Goal: Transaction & Acquisition: Book appointment/travel/reservation

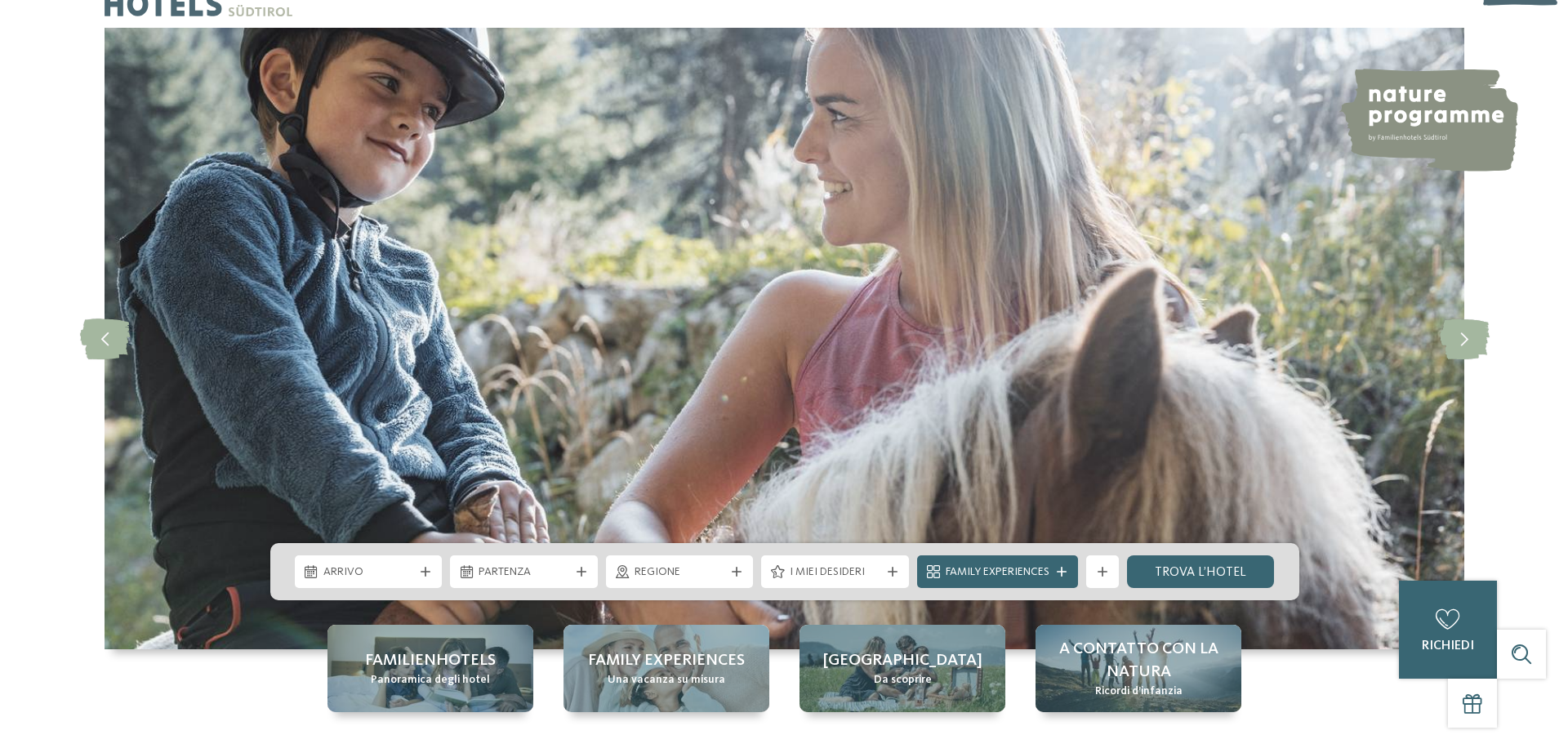
scroll to position [82, 0]
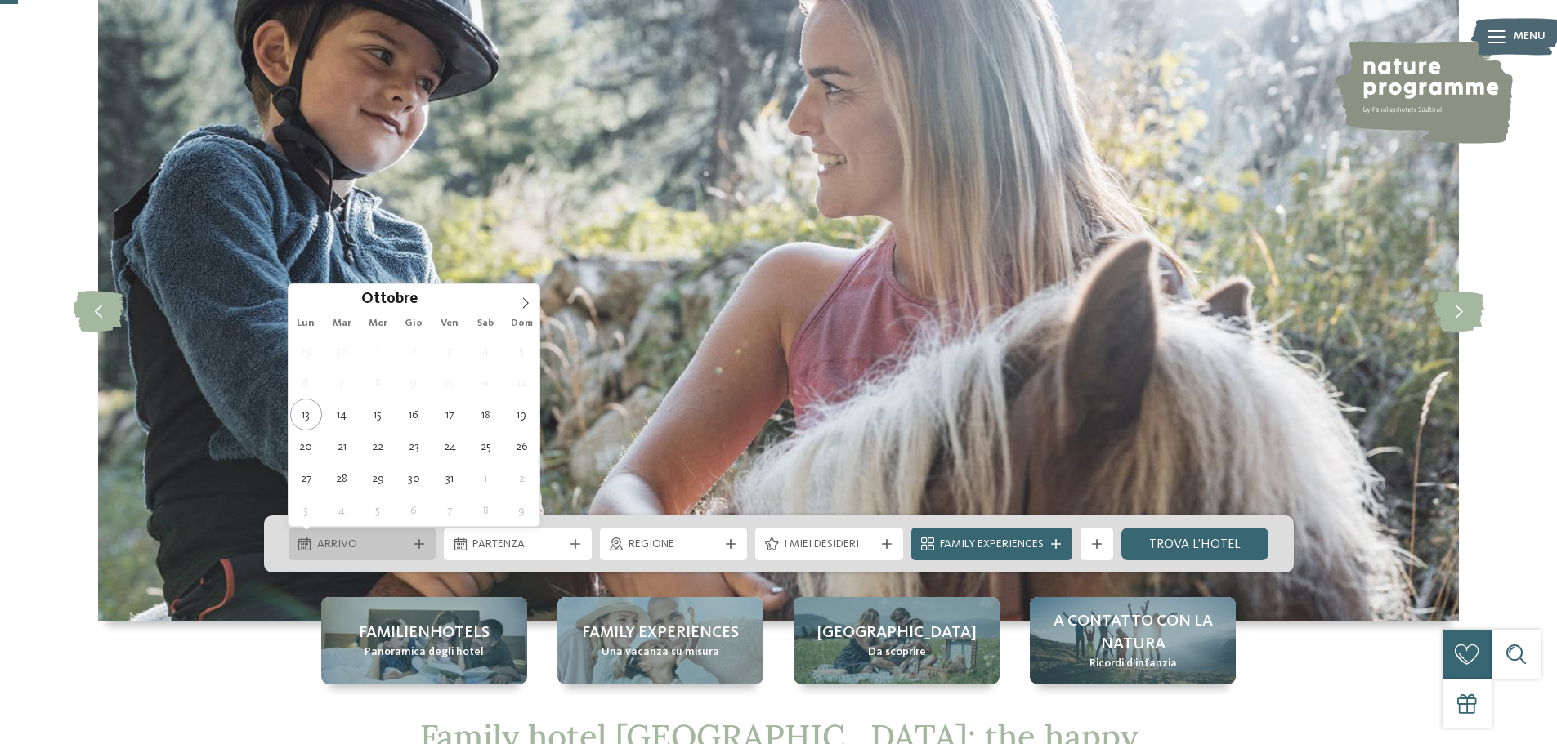
click at [404, 549] on span "Arrivo" at bounding box center [362, 545] width 91 height 16
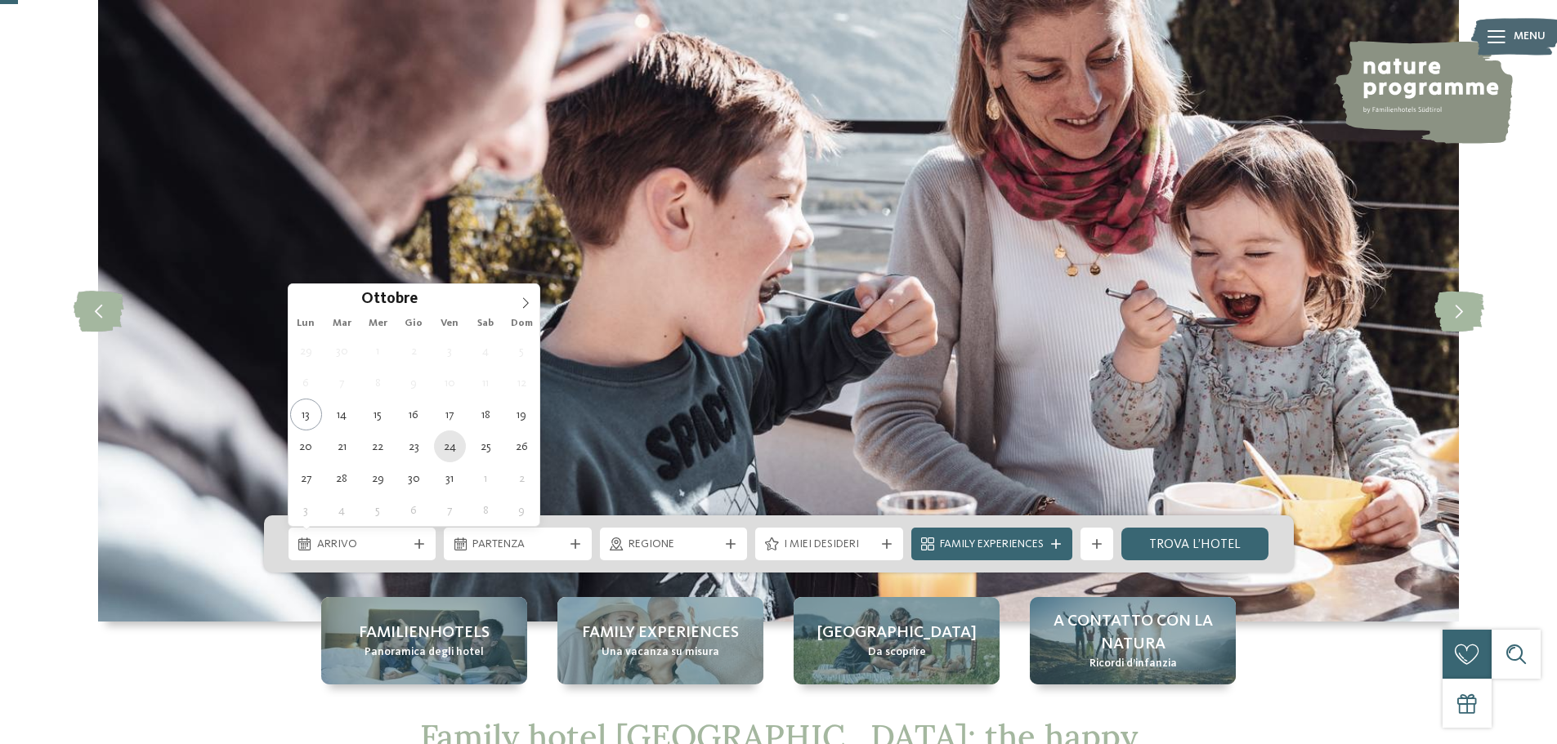
type div "24.10.2025"
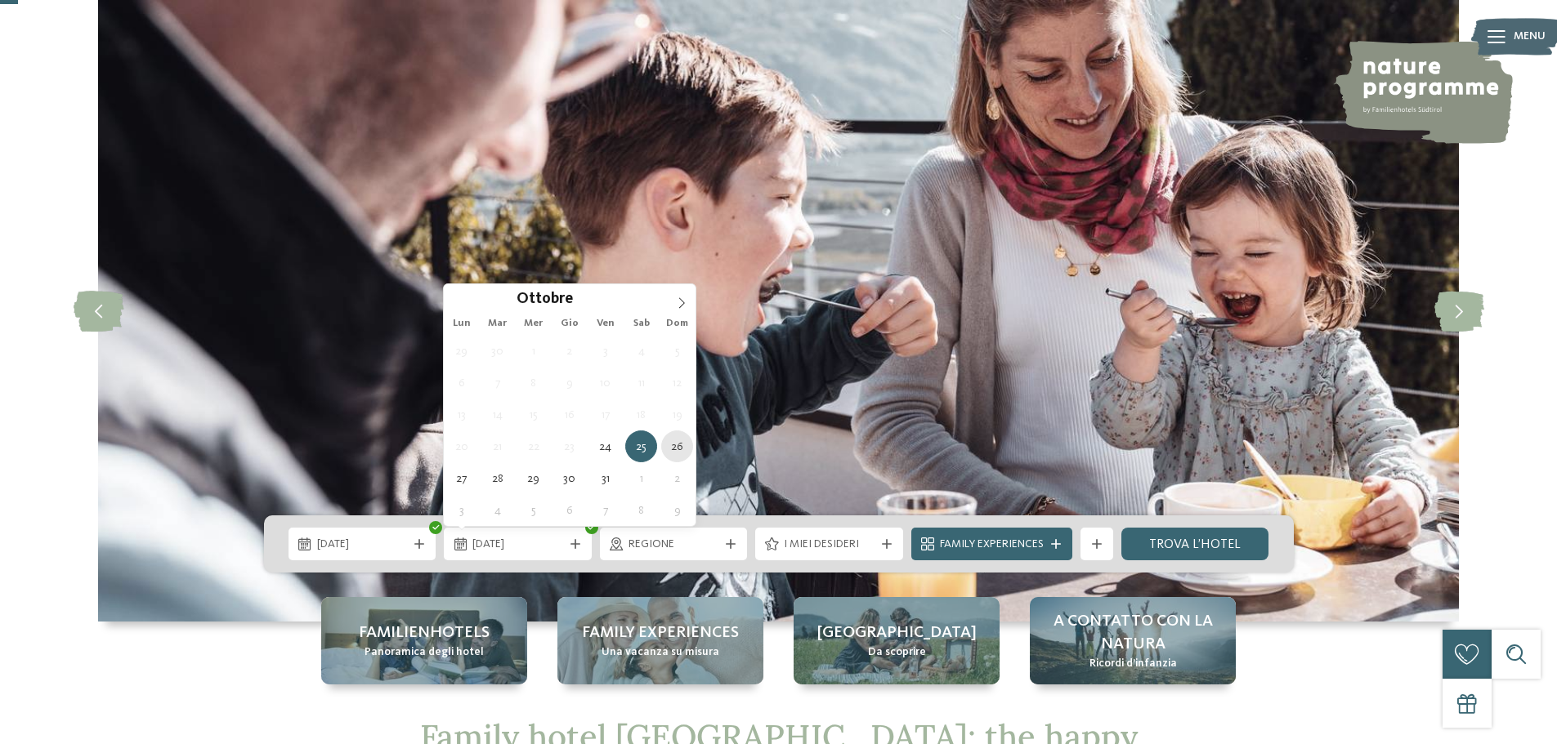
type div "26.10.2025"
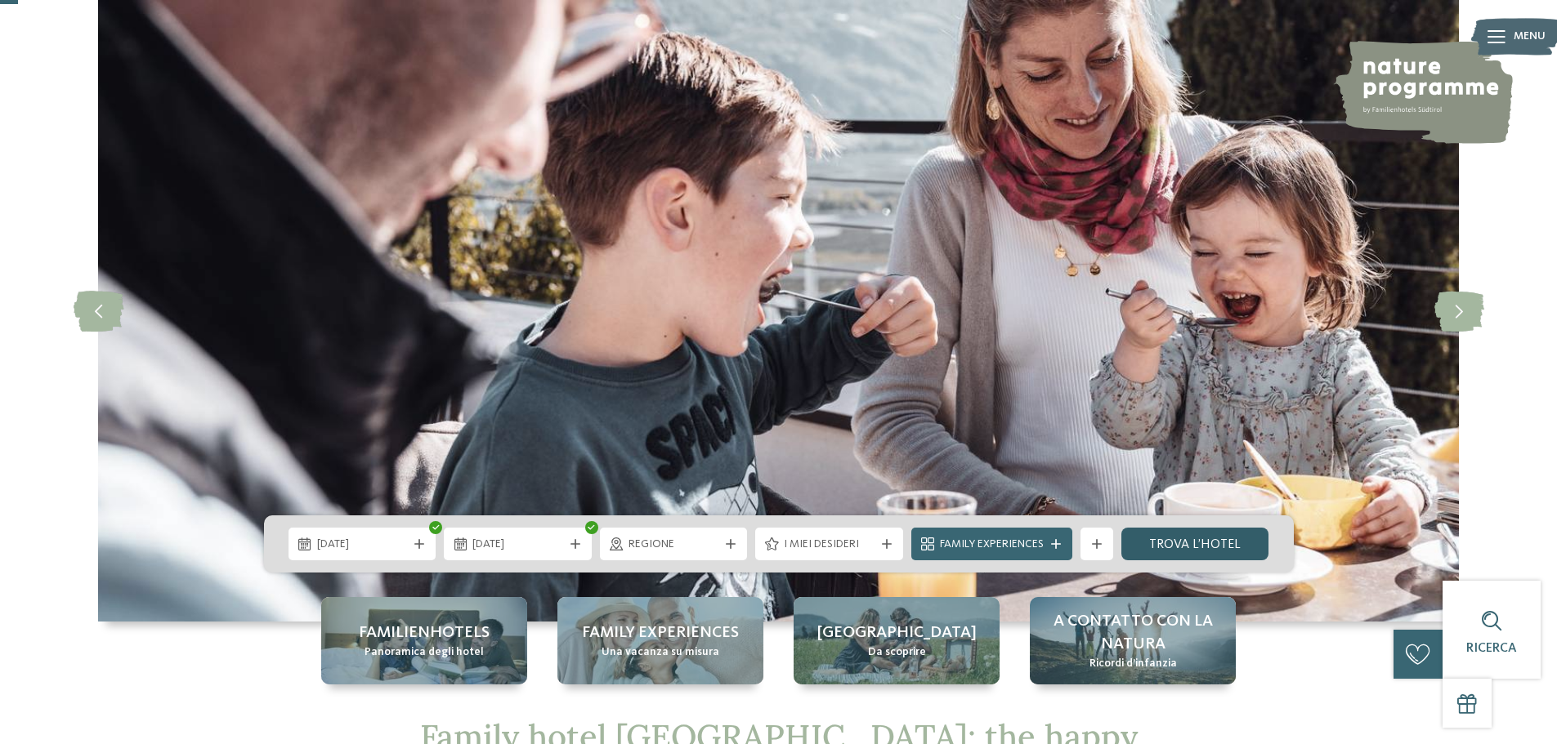
click at [1205, 543] on link "trova l’hotel" at bounding box center [1195, 544] width 148 height 33
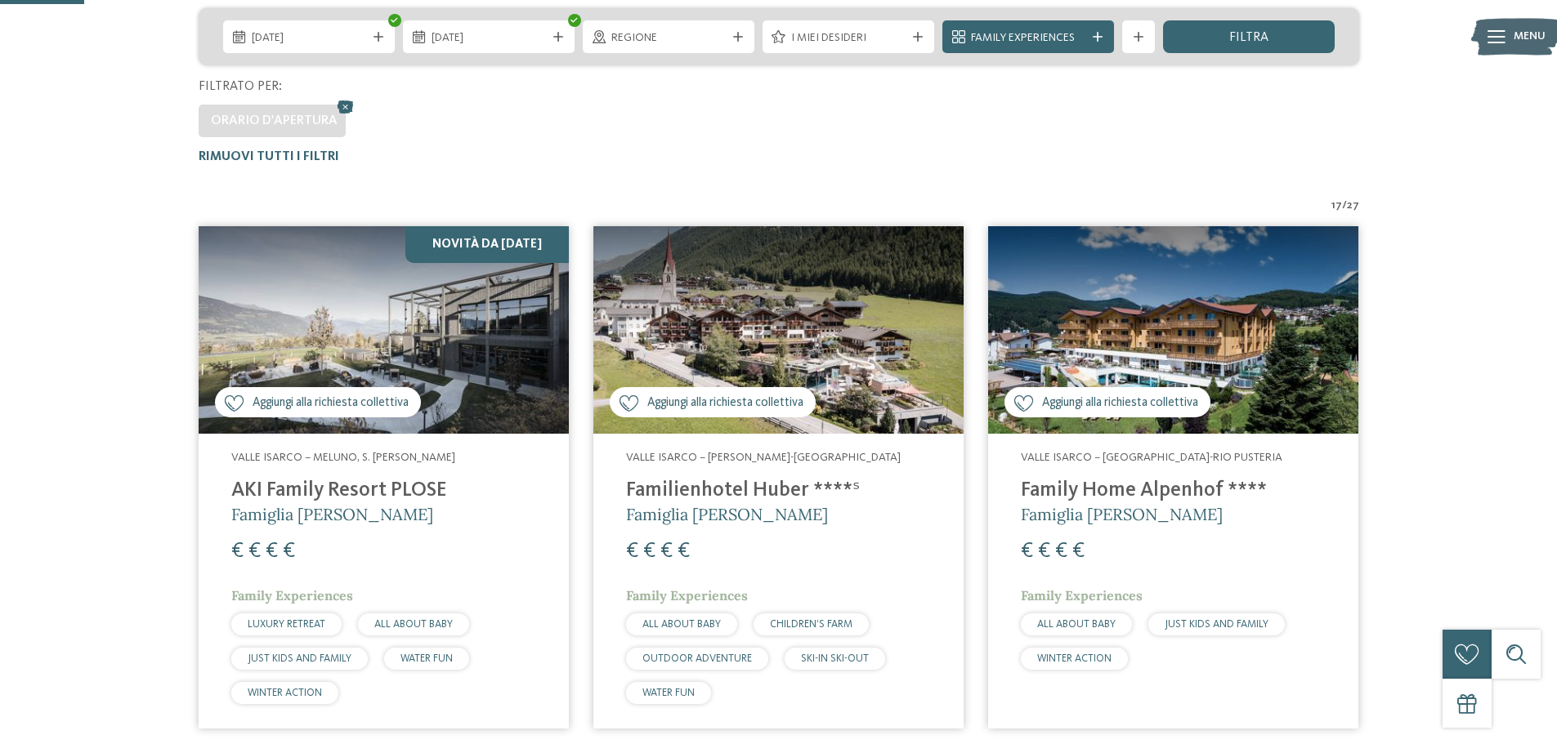
scroll to position [209, 0]
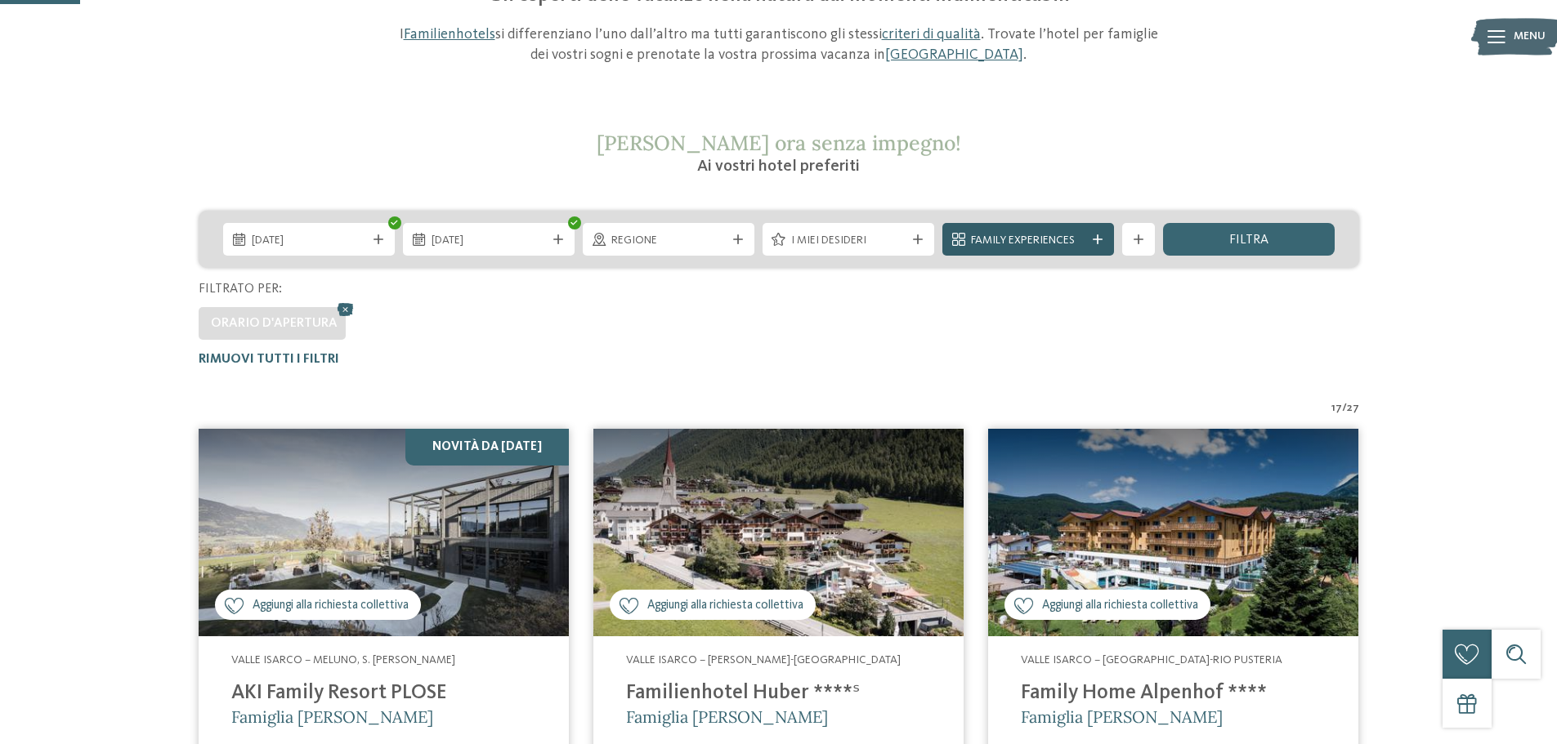
click at [1081, 242] on span "Family Experiences" at bounding box center [1028, 241] width 114 height 16
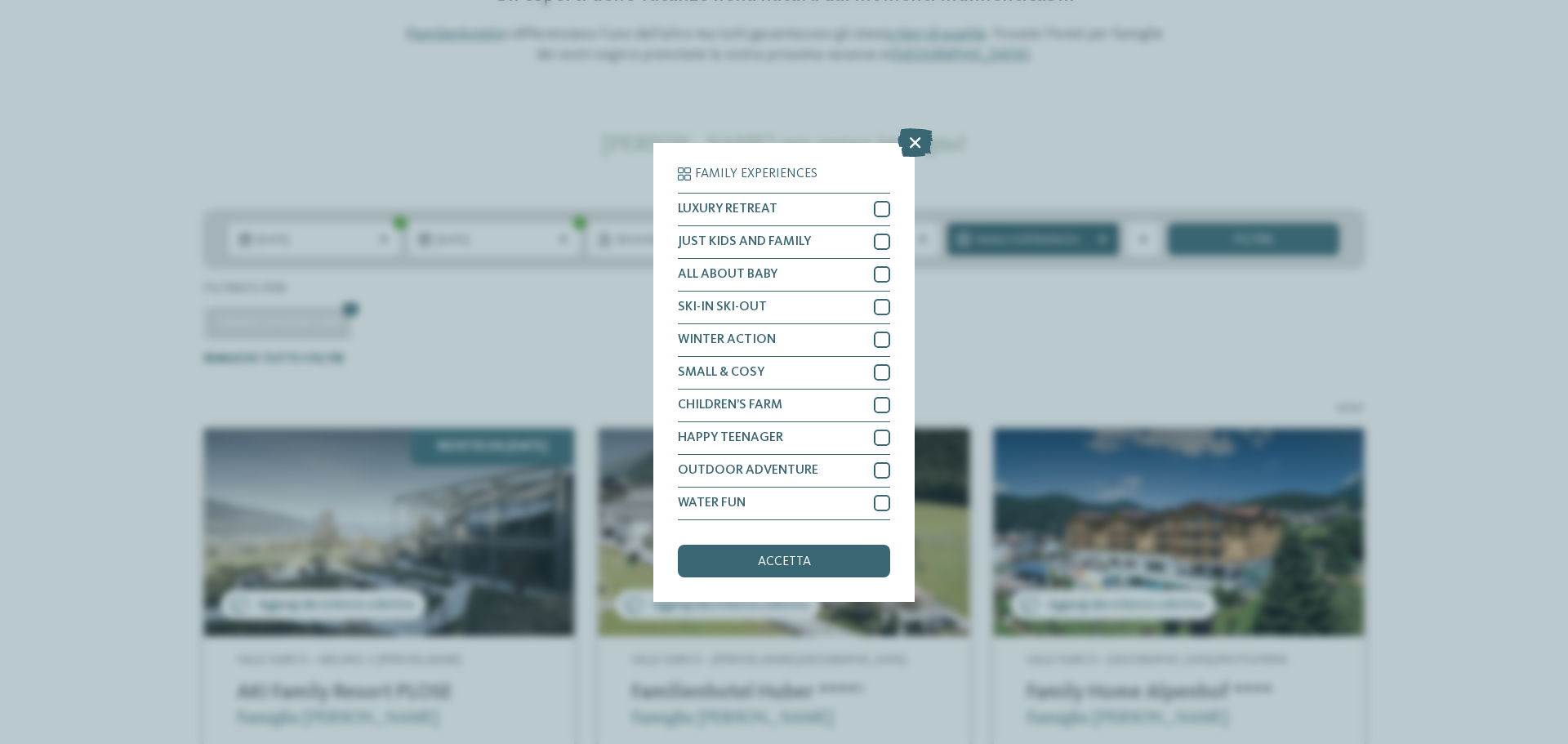
click at [1080, 242] on div "Family Experiences LUXURY RETREAT JUST KIDS AND FAMILY" at bounding box center [784, 372] width 1568 height 744
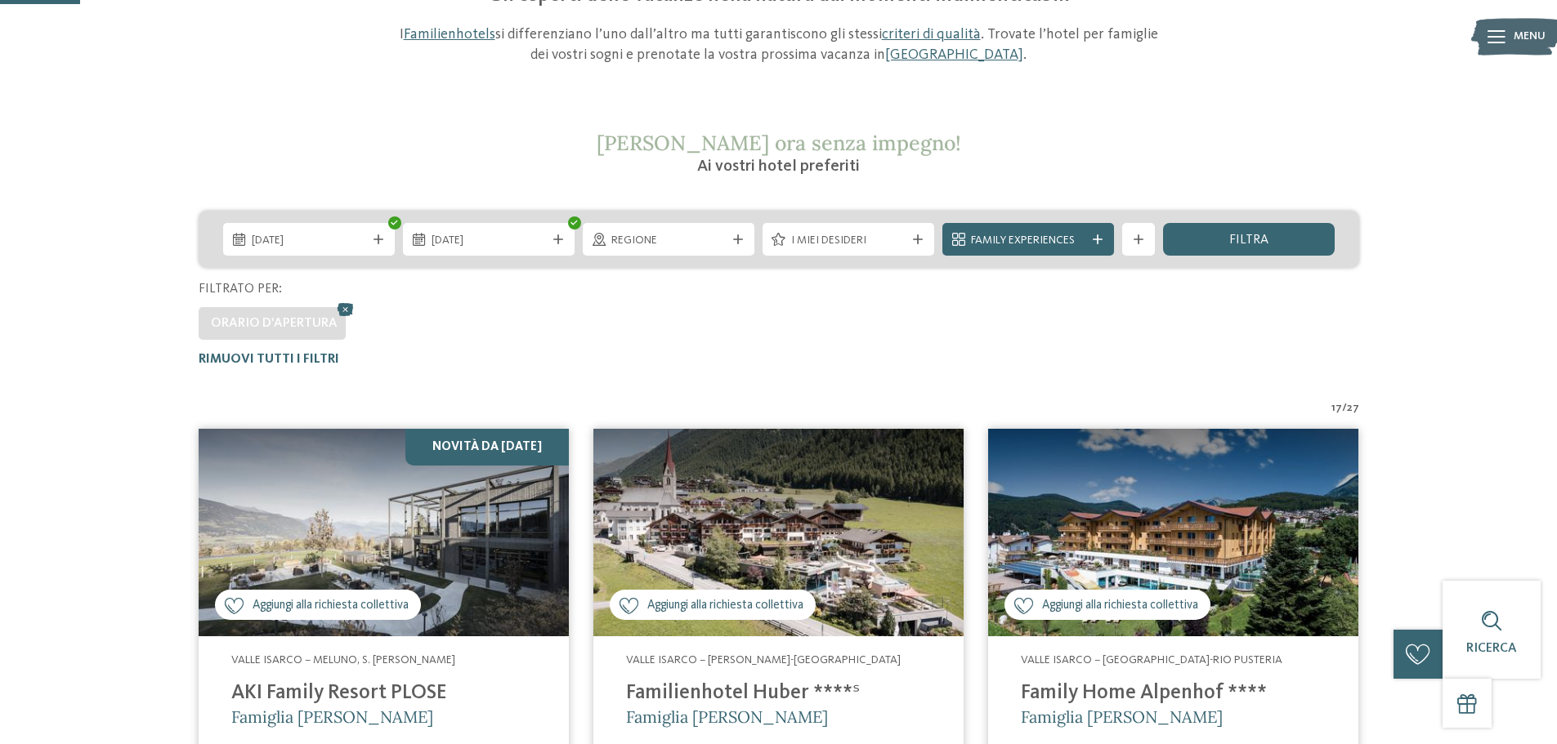
click at [882, 235] on span "I miei desideri" at bounding box center [848, 241] width 114 height 16
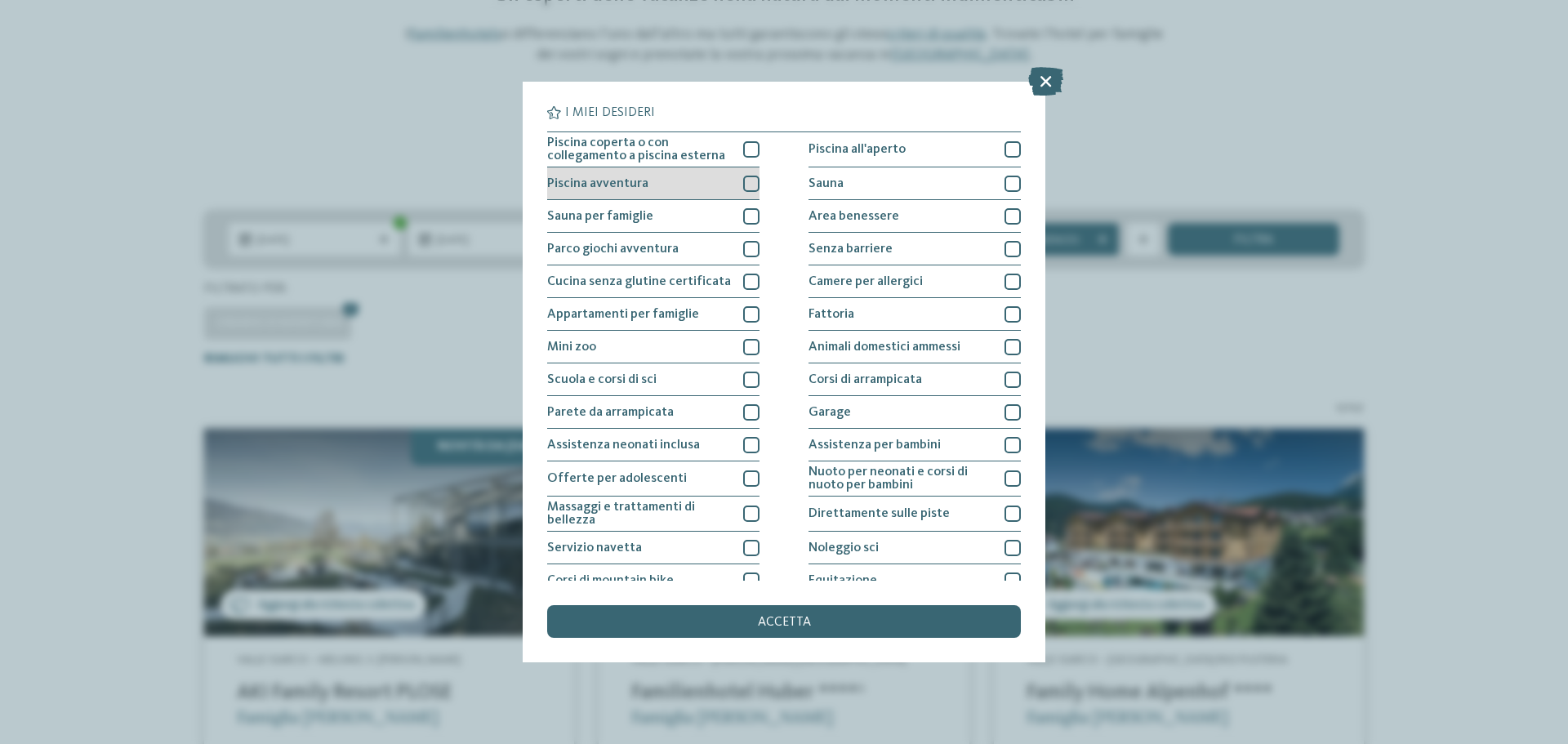
click at [749, 182] on div at bounding box center [752, 184] width 16 height 16
click at [790, 611] on div "accetta" at bounding box center [784, 622] width 474 height 33
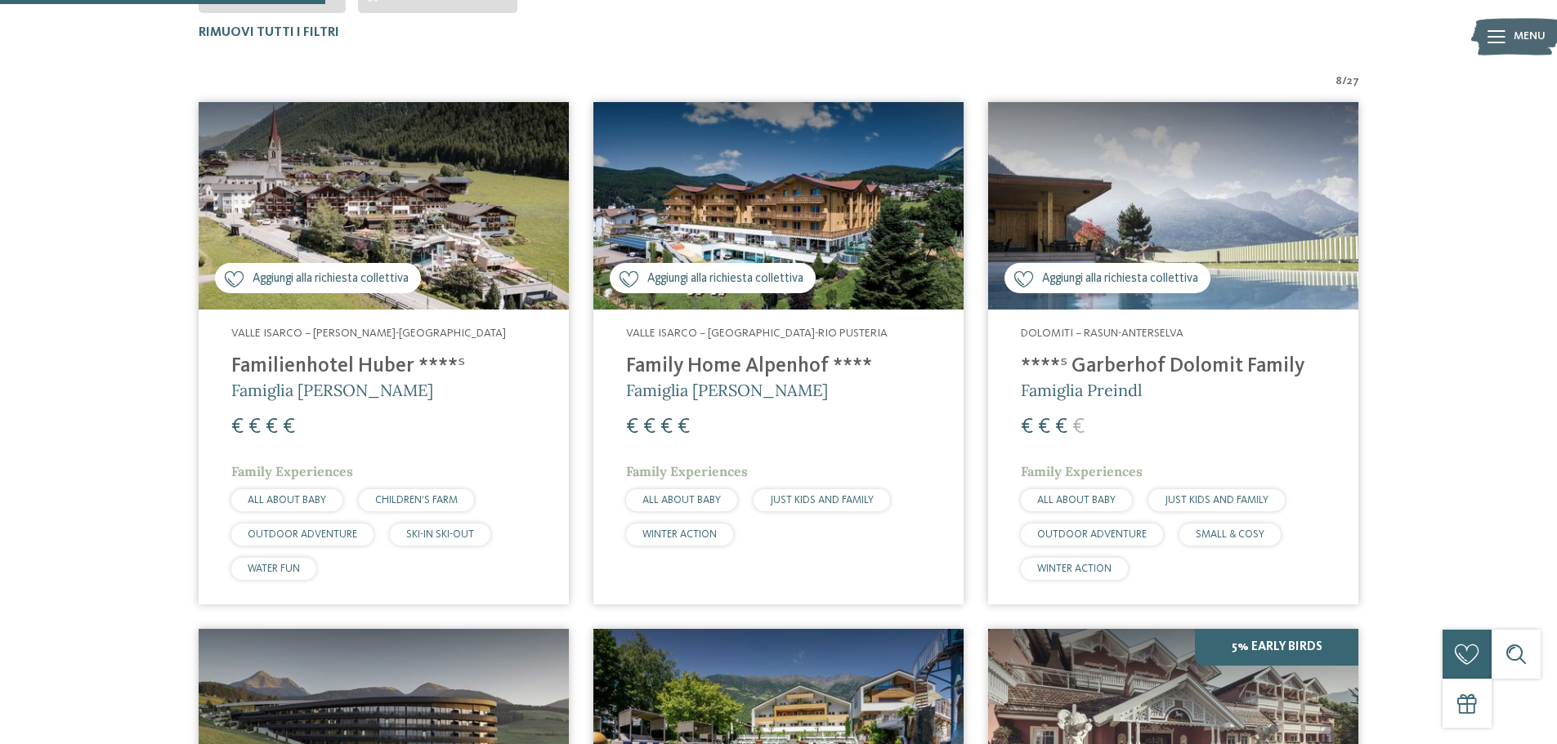
scroll to position [127, 0]
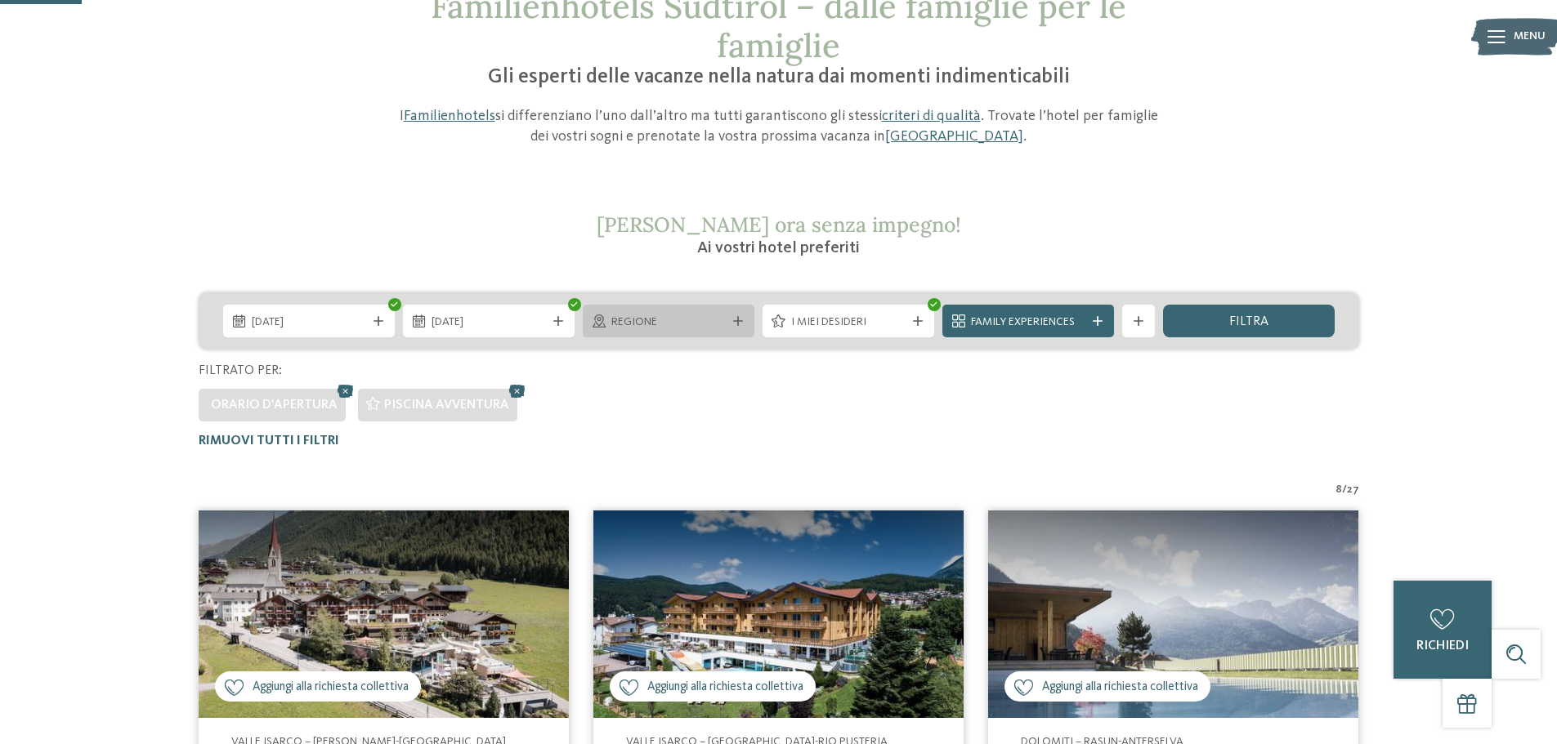
click at [645, 332] on div "Regione" at bounding box center [669, 321] width 172 height 33
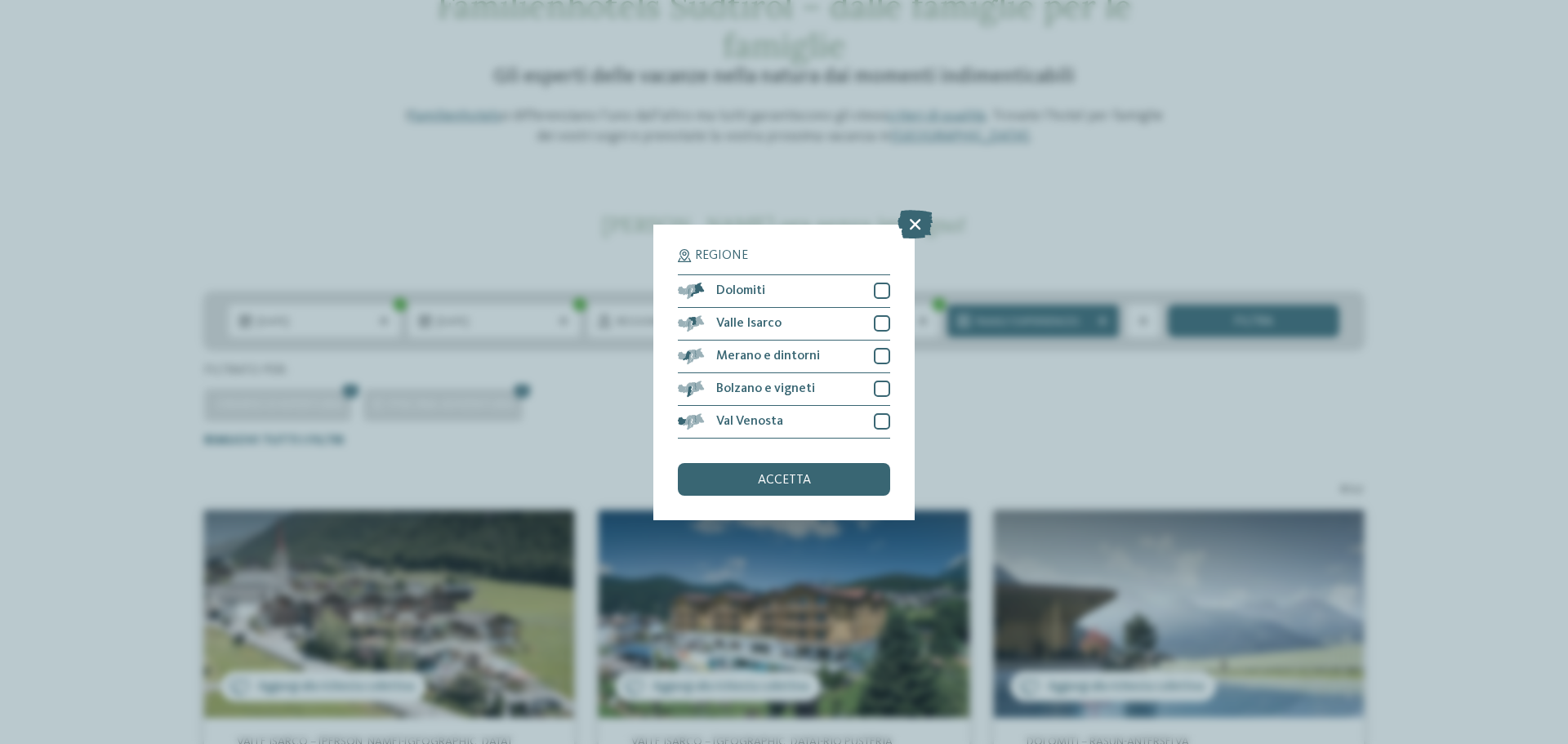
click at [1134, 383] on div "Regione Dolomiti" at bounding box center [784, 372] width 1568 height 744
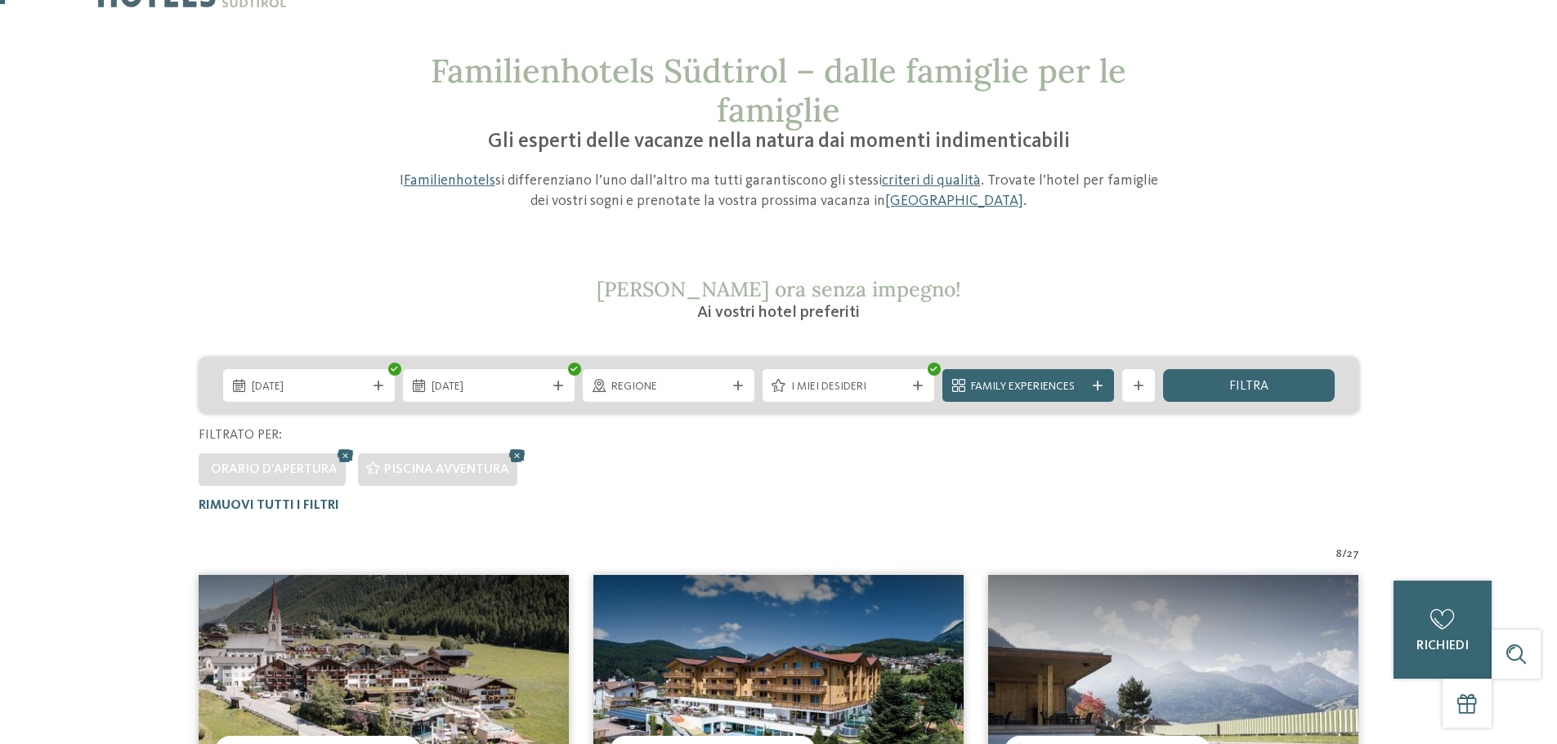
scroll to position [0, 0]
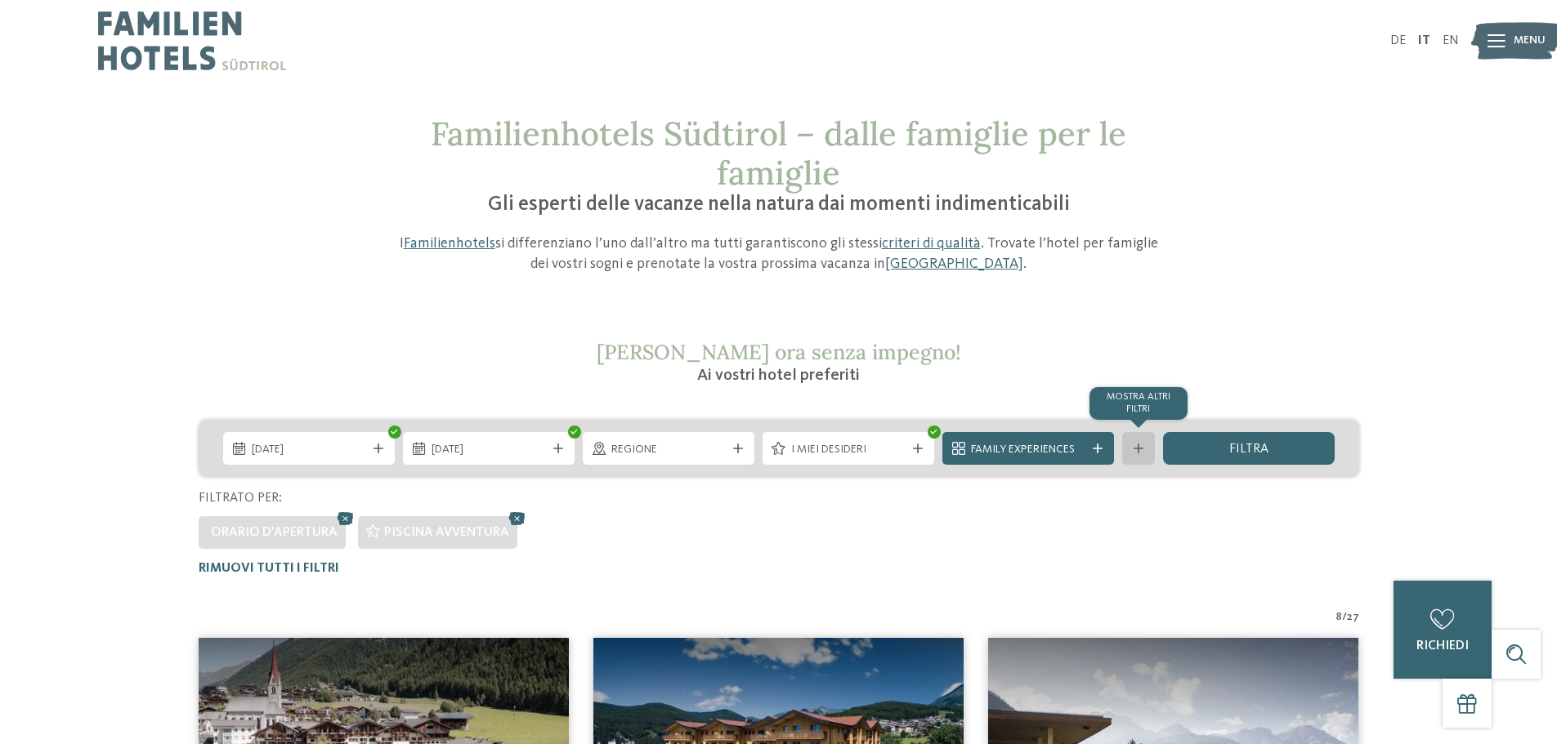
click at [1149, 441] on div "mostra altri filtri" at bounding box center [1138, 448] width 33 height 33
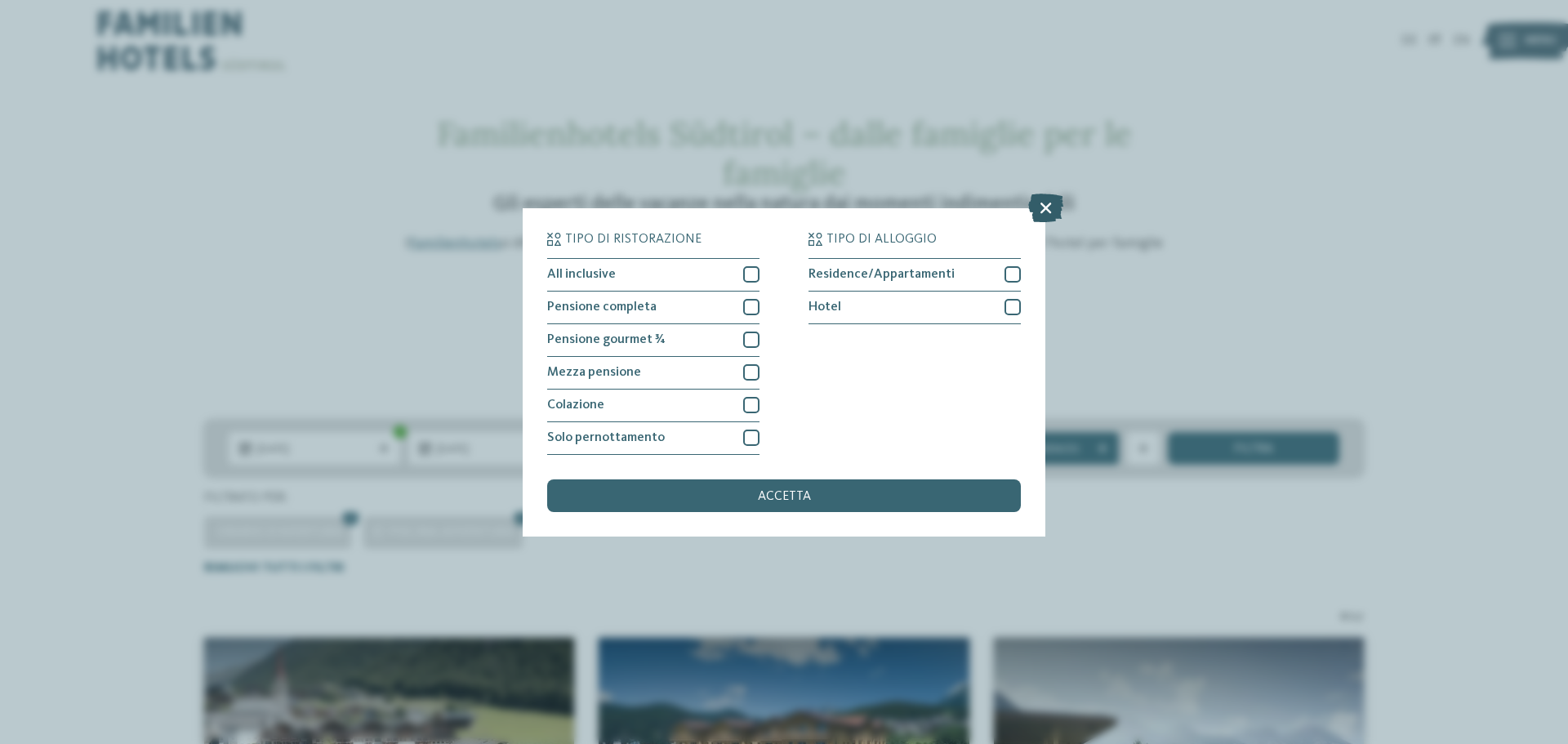
click at [1038, 217] on icon at bounding box center [1045, 207] width 35 height 29
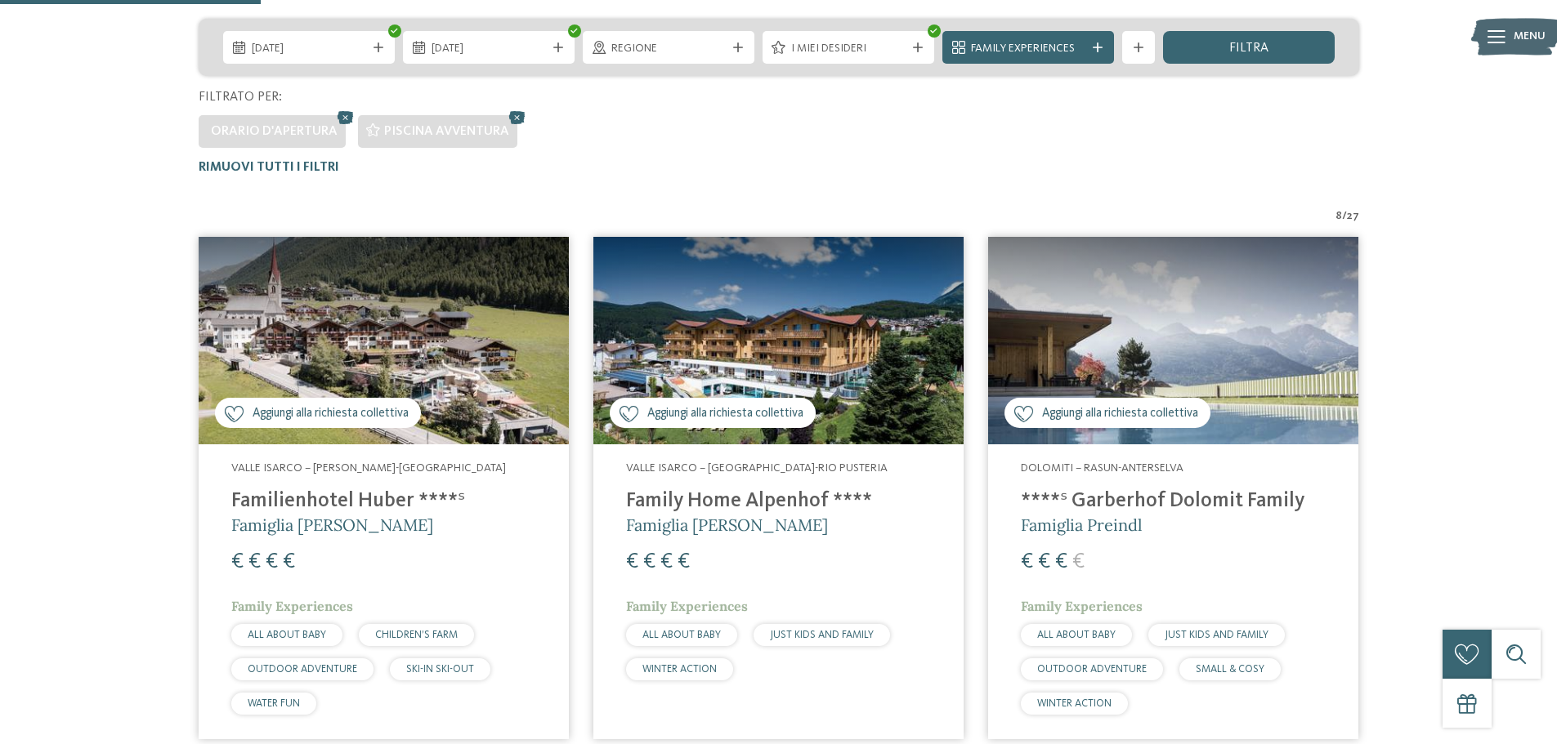
scroll to position [409, 0]
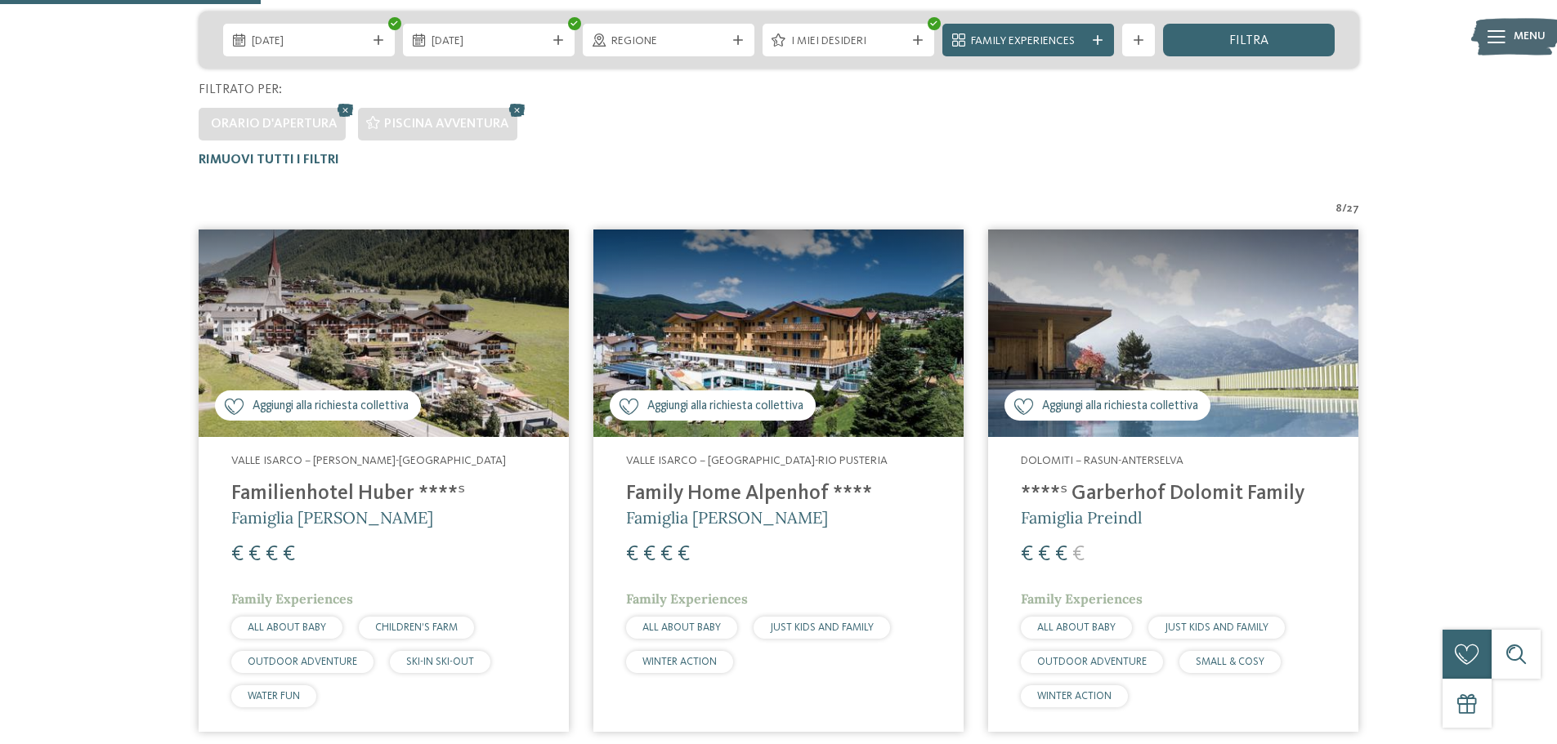
click at [802, 348] on img at bounding box center [778, 334] width 370 height 208
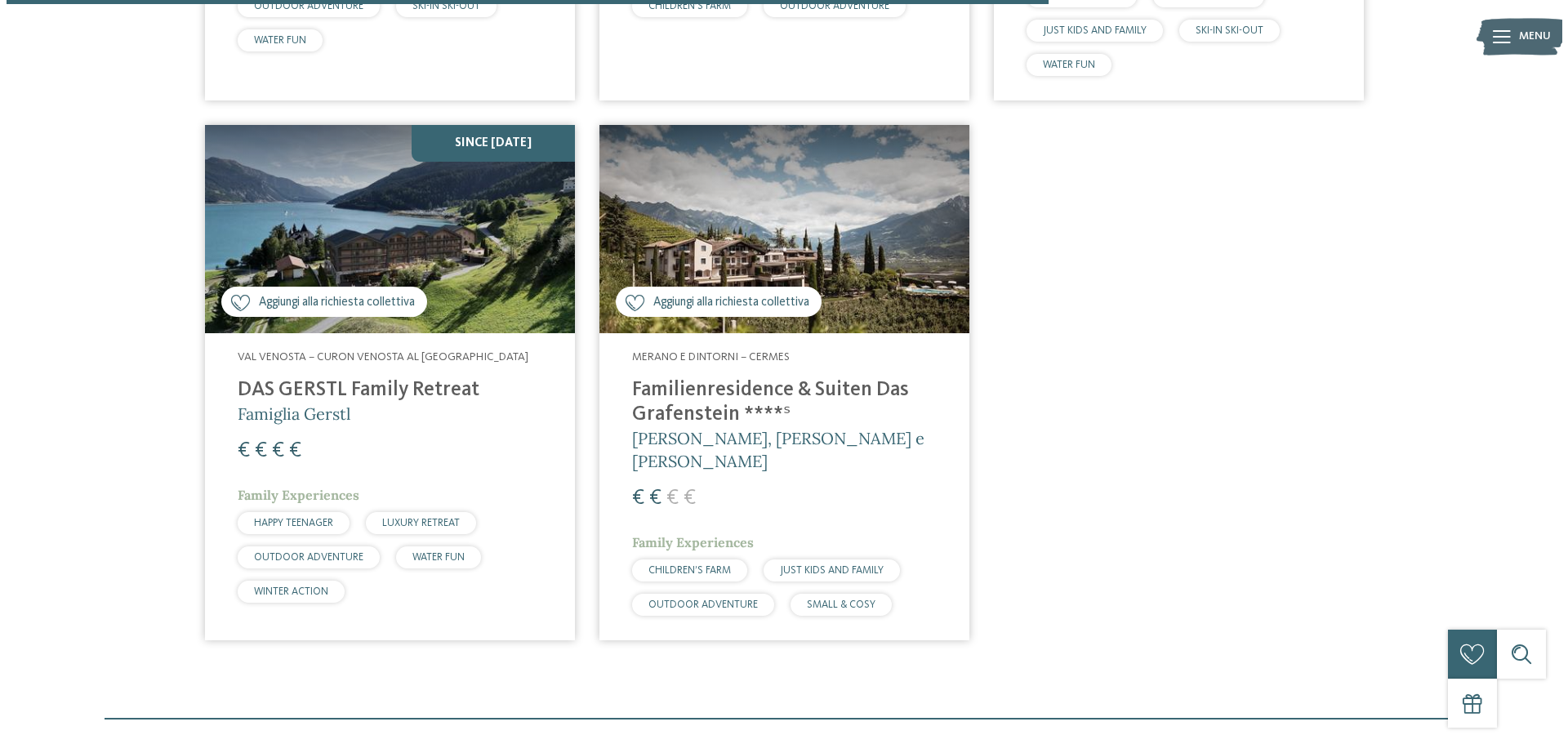
scroll to position [1634, 0]
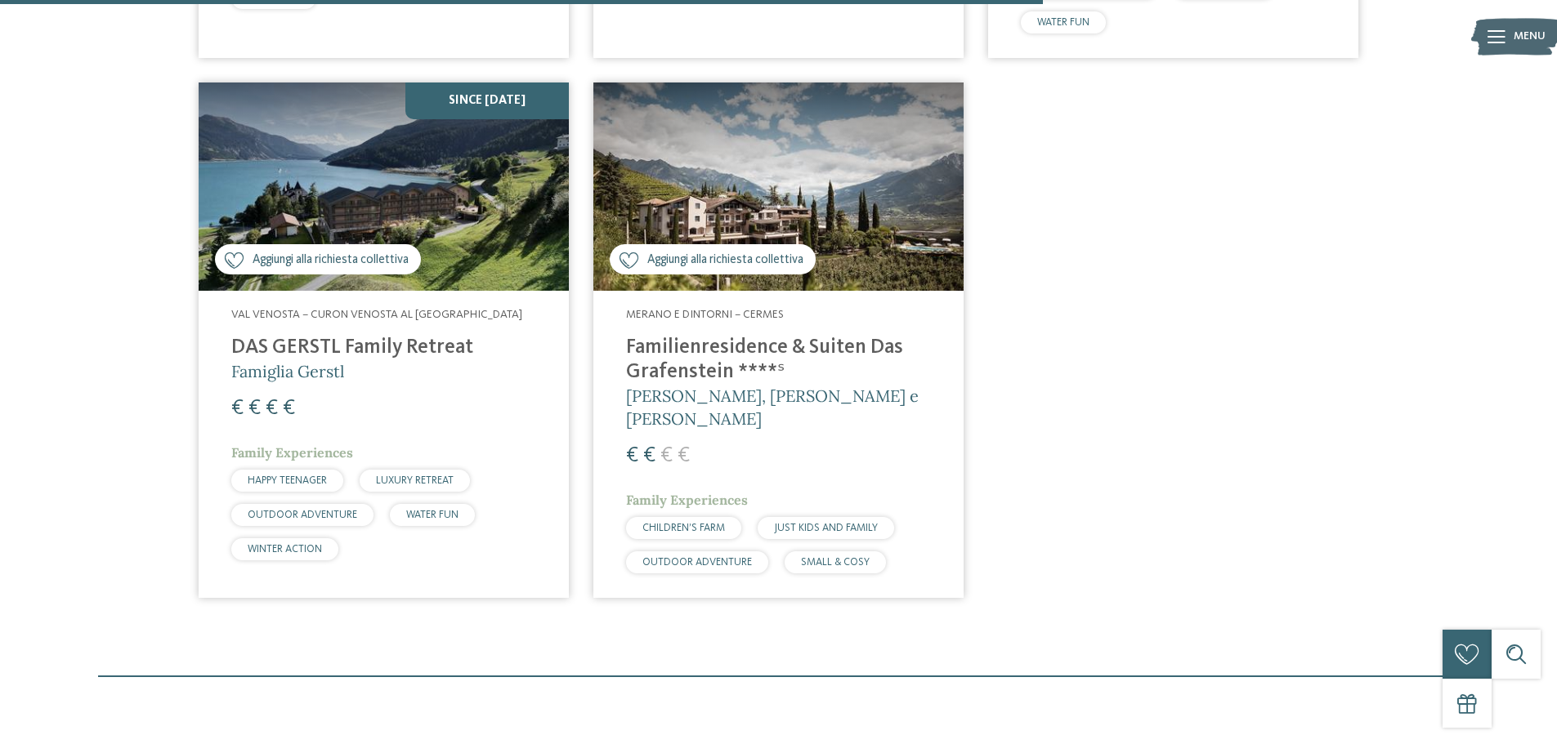
click at [371, 201] on img at bounding box center [384, 187] width 370 height 208
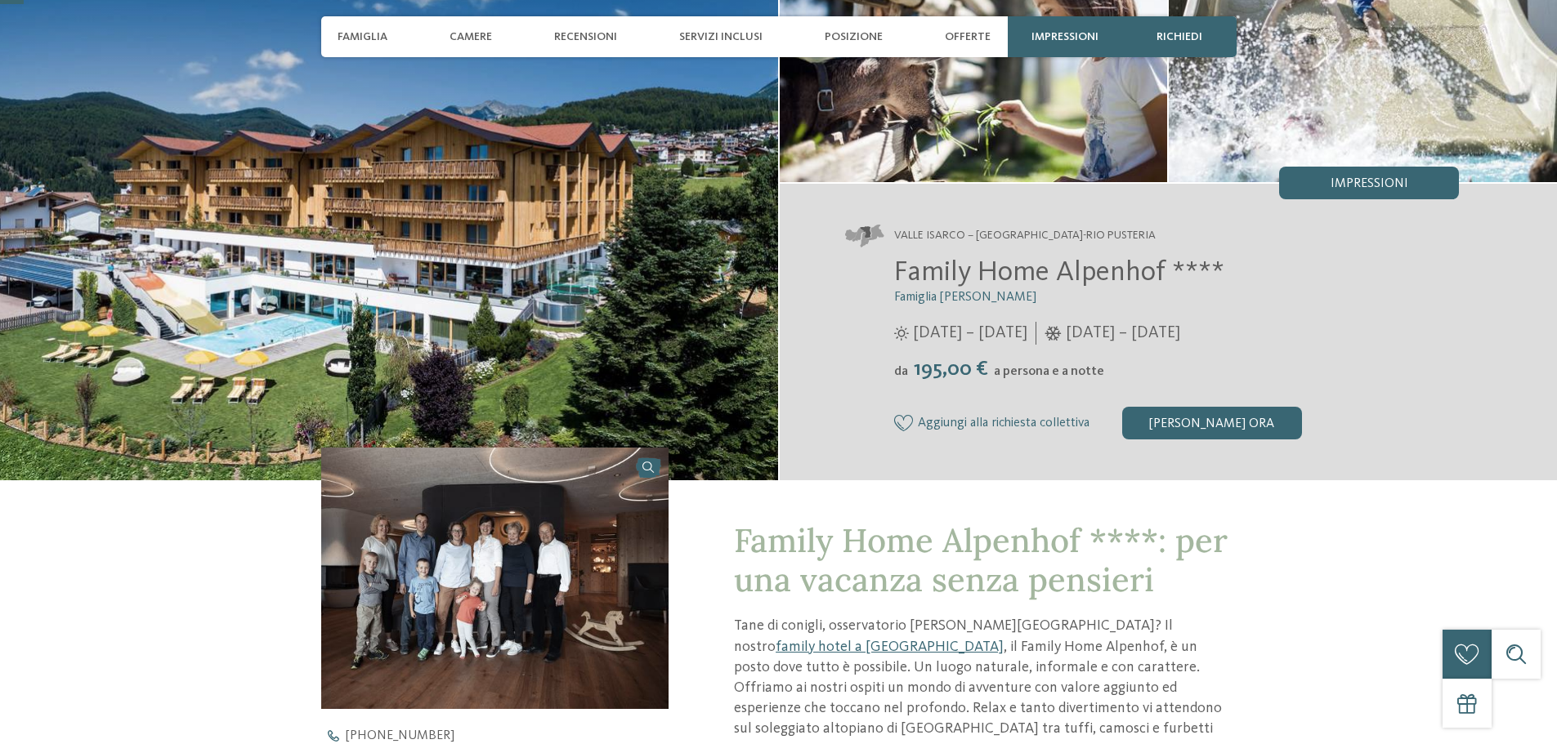
scroll to position [245, 0]
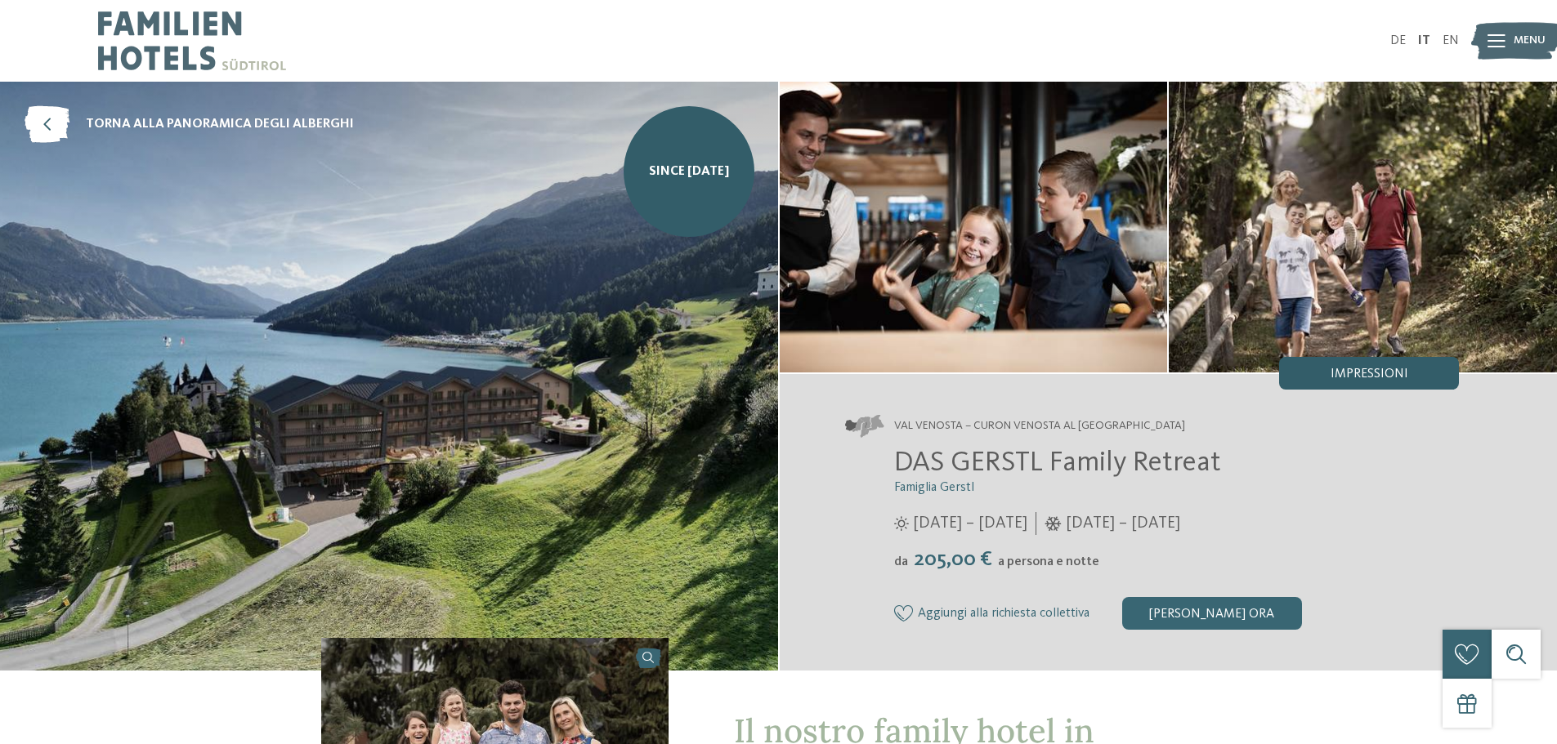
click at [1392, 365] on div "Impressioni" at bounding box center [1369, 373] width 180 height 33
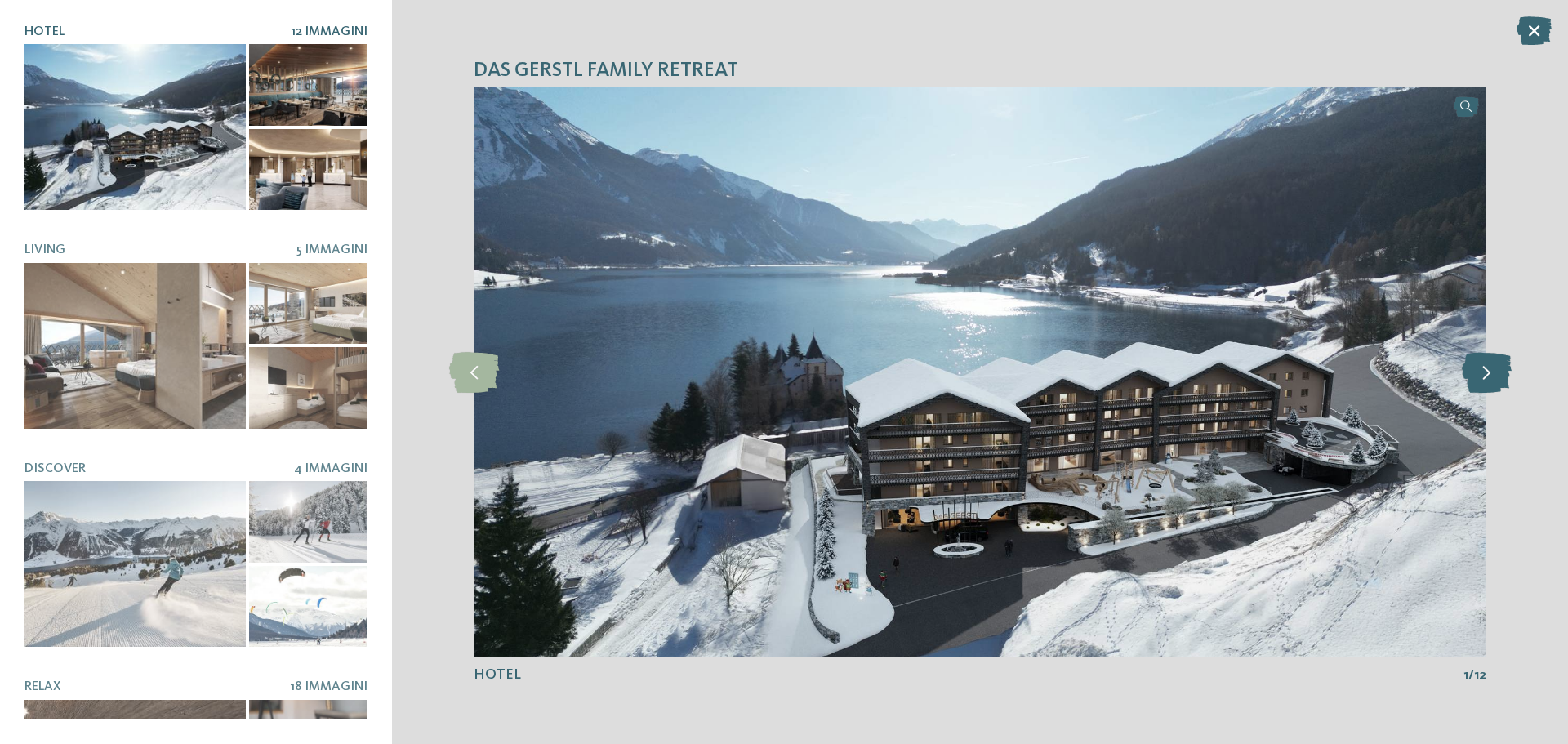
click at [1487, 372] on icon at bounding box center [1487, 372] width 50 height 41
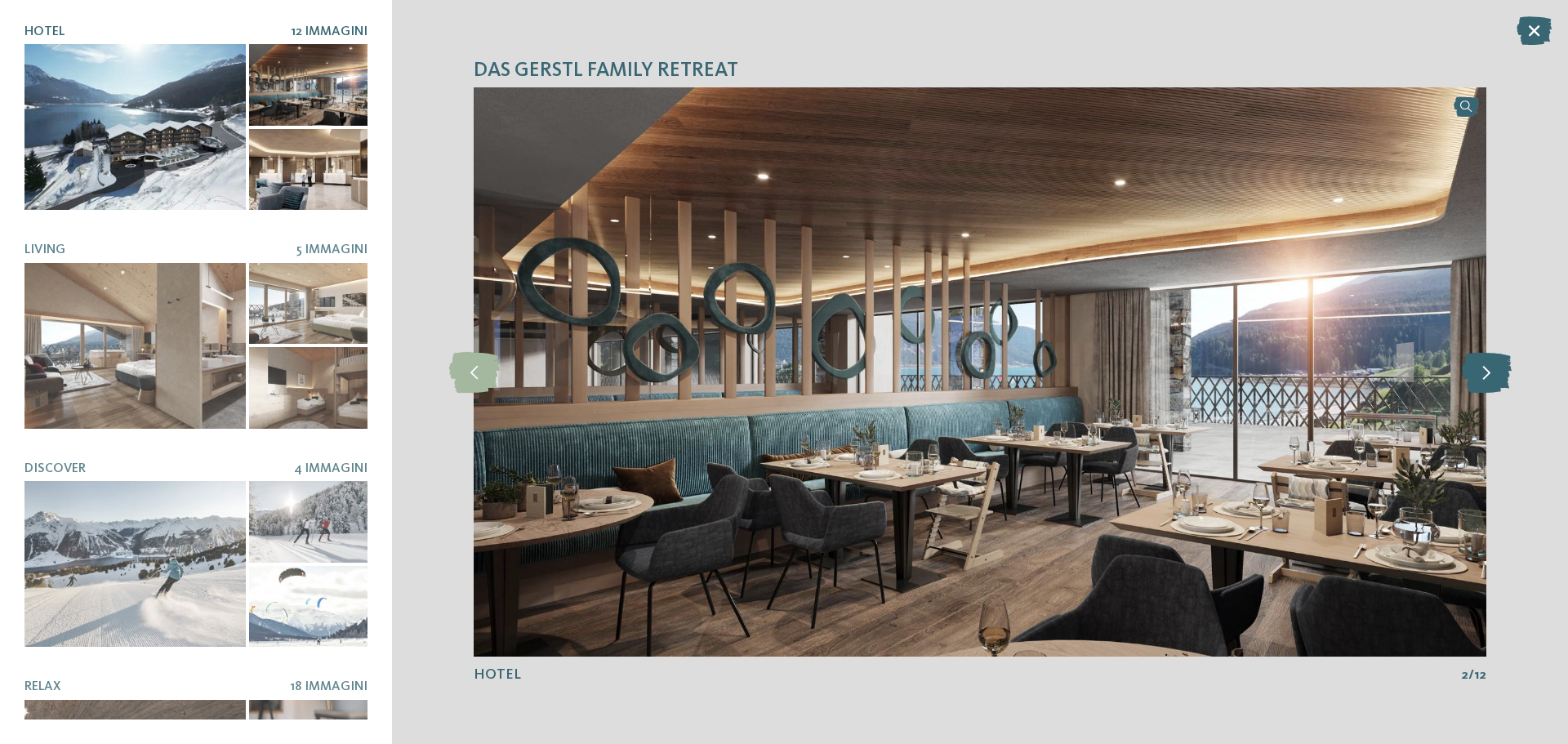
click at [1487, 372] on icon at bounding box center [1487, 372] width 50 height 41
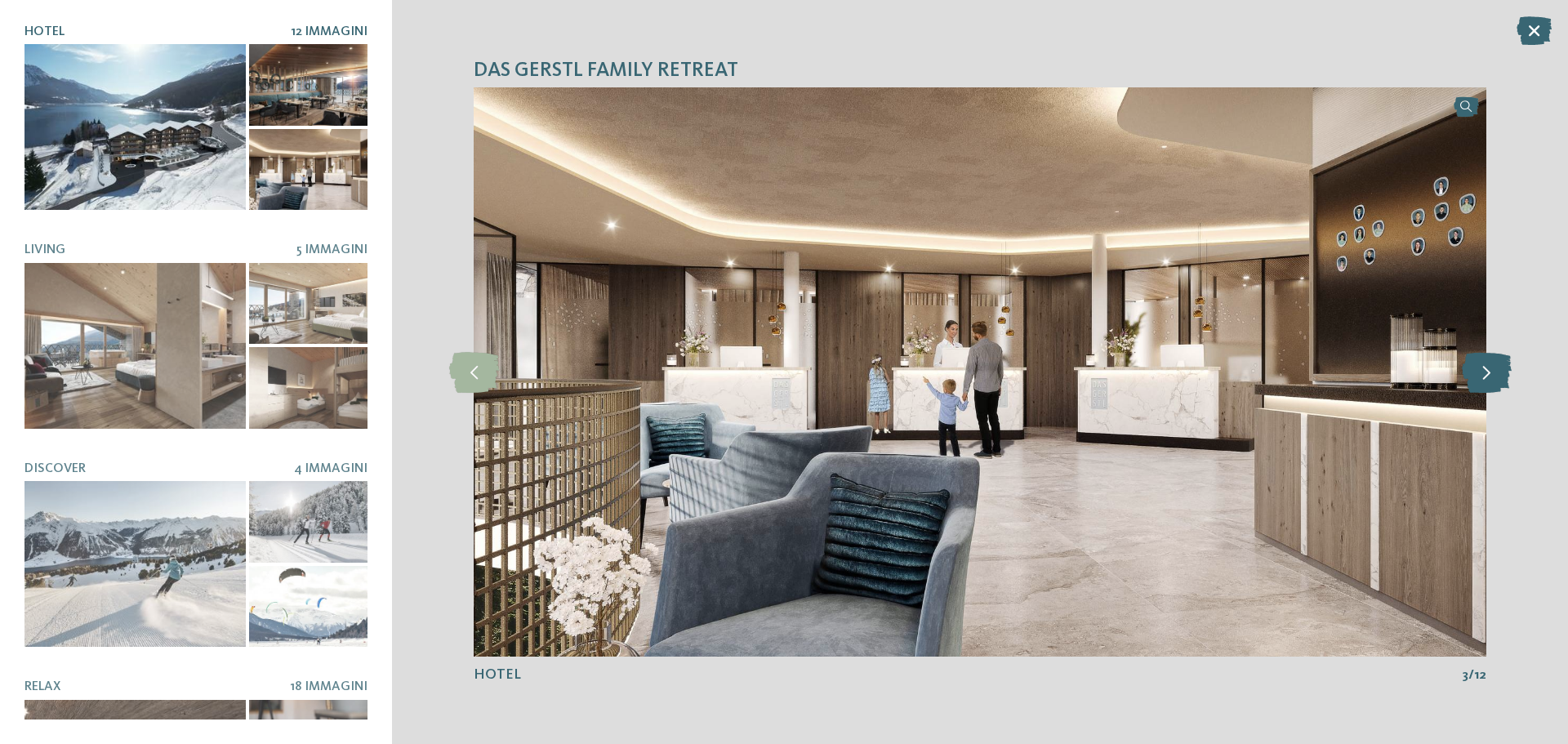
click at [1487, 372] on icon at bounding box center [1487, 372] width 50 height 41
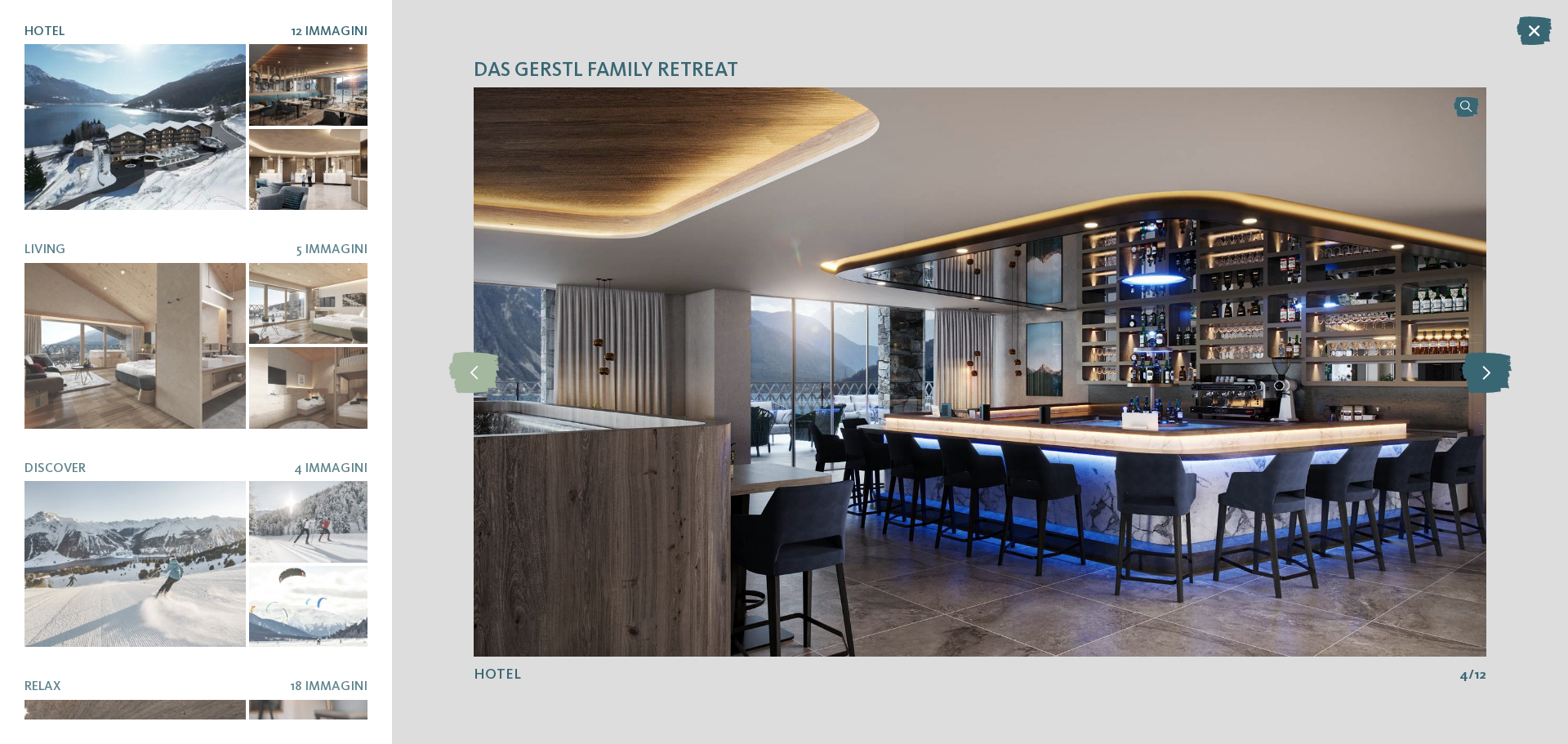
click at [1487, 372] on icon at bounding box center [1487, 372] width 50 height 41
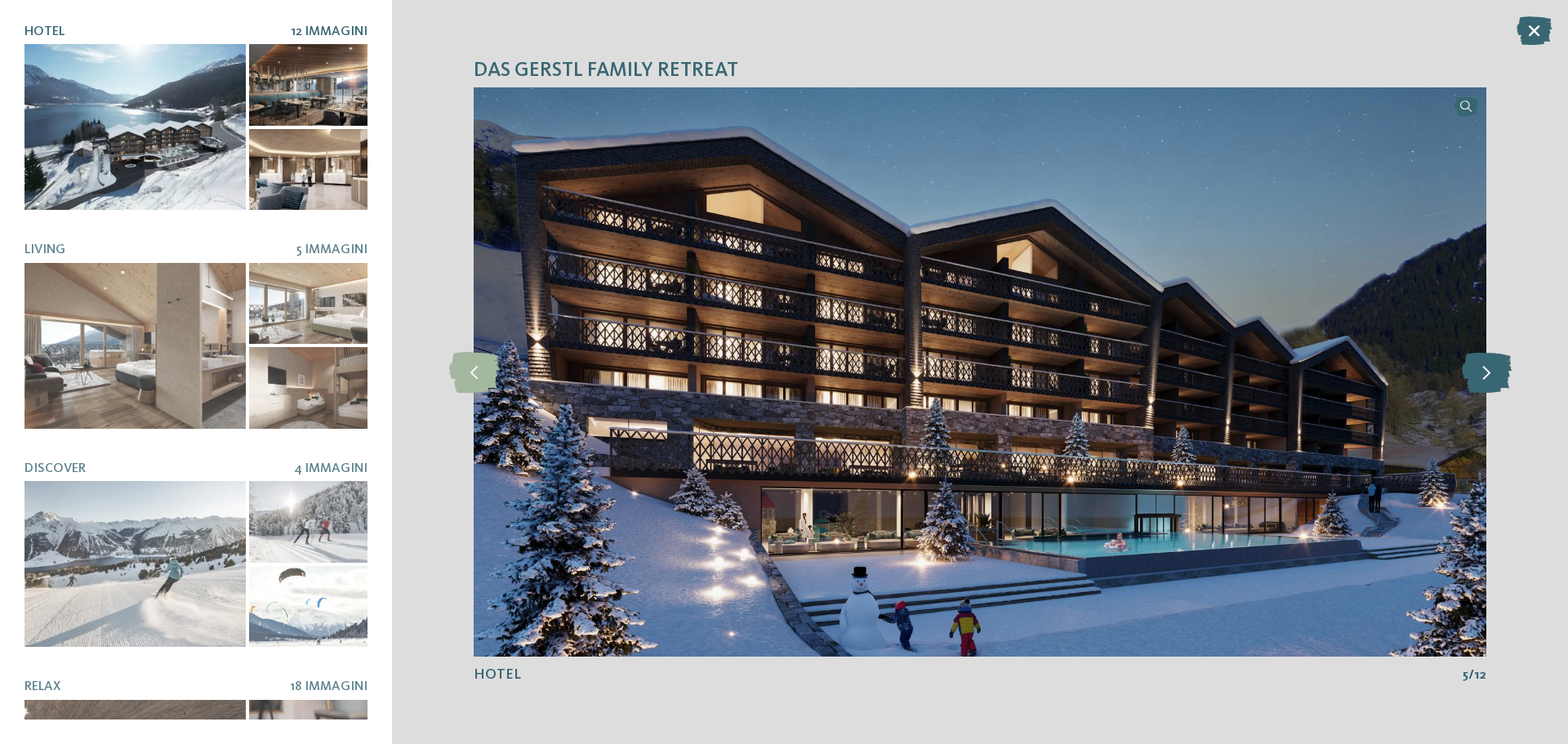
click at [1487, 372] on icon at bounding box center [1487, 372] width 50 height 41
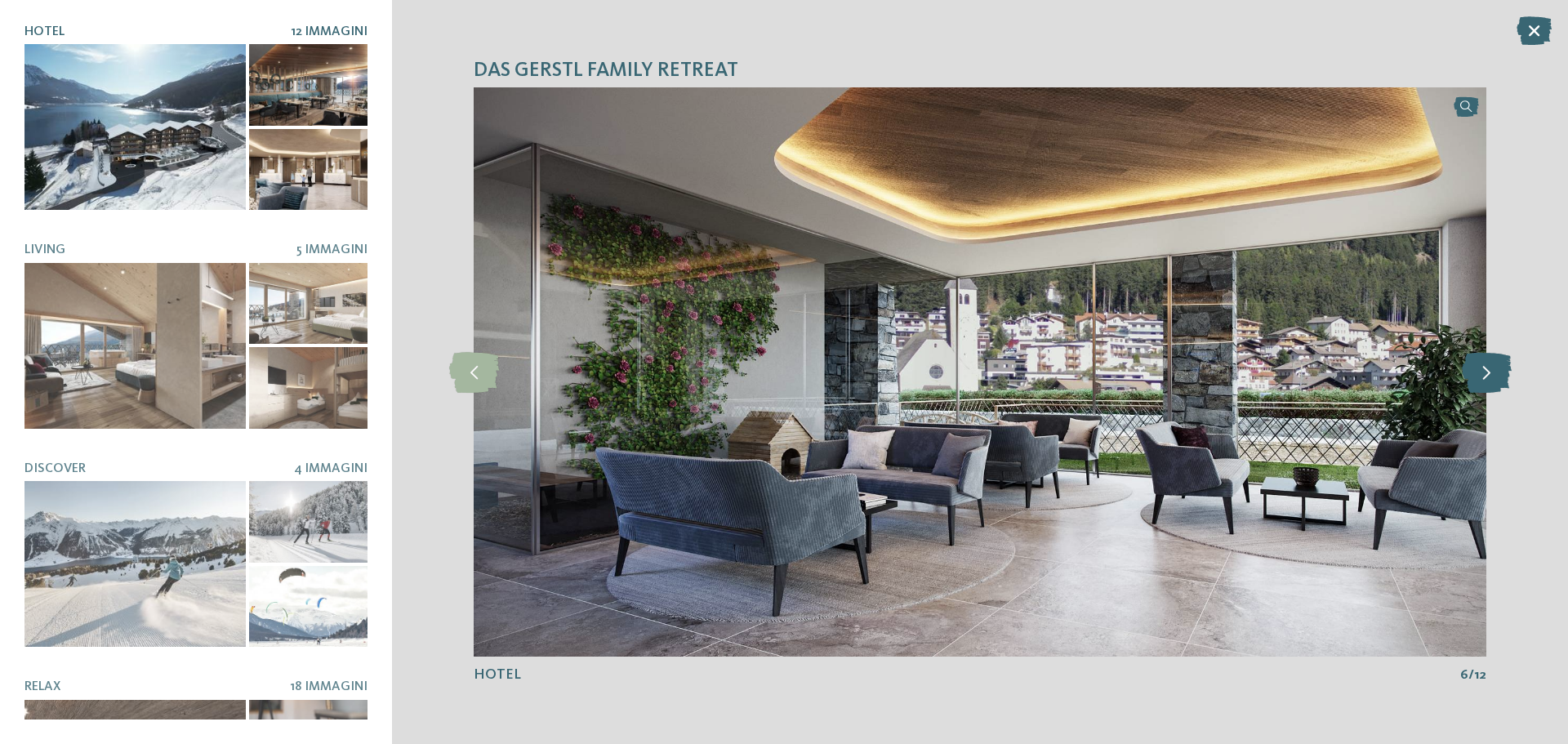
click at [1487, 372] on icon at bounding box center [1487, 372] width 50 height 41
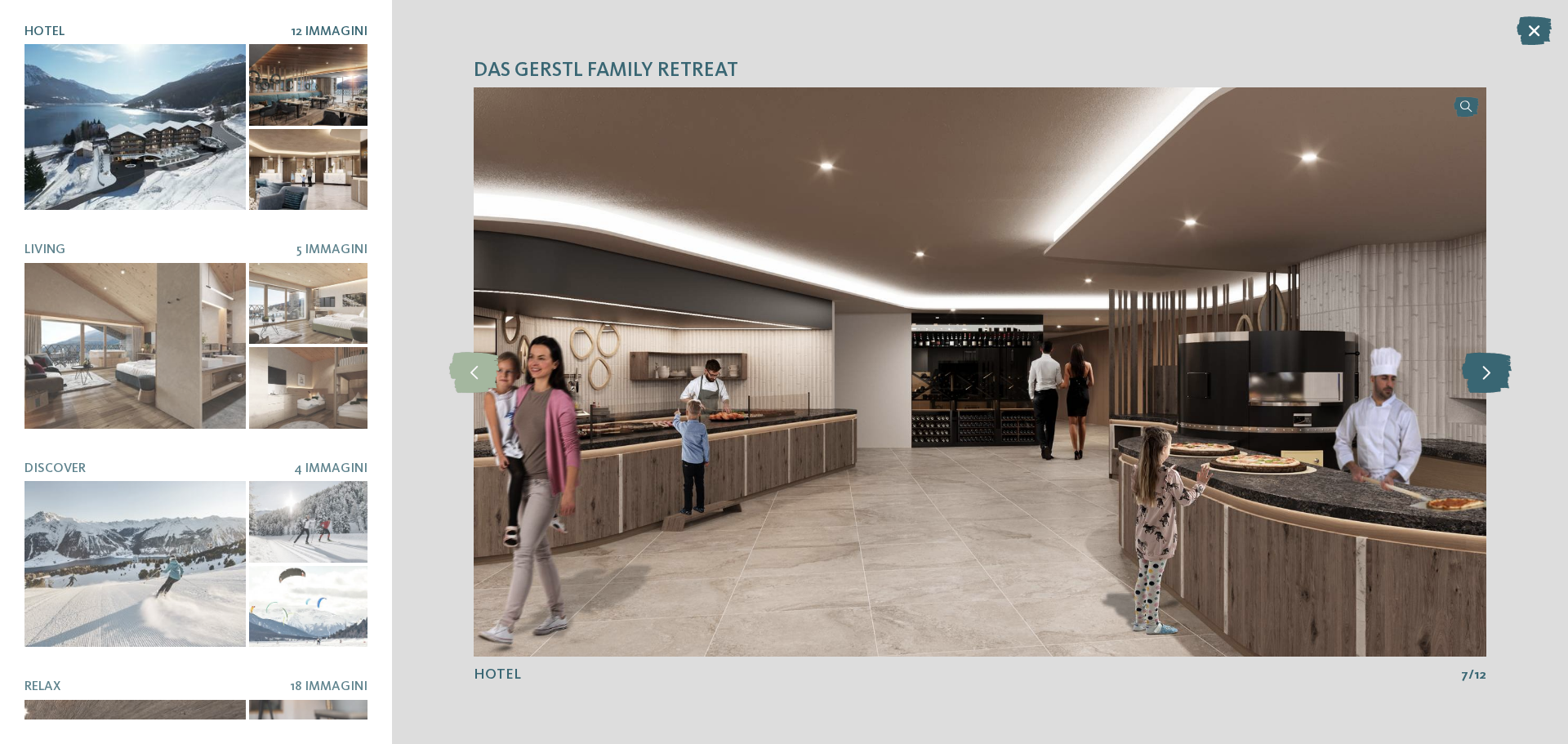
click at [1487, 372] on icon at bounding box center [1487, 372] width 50 height 41
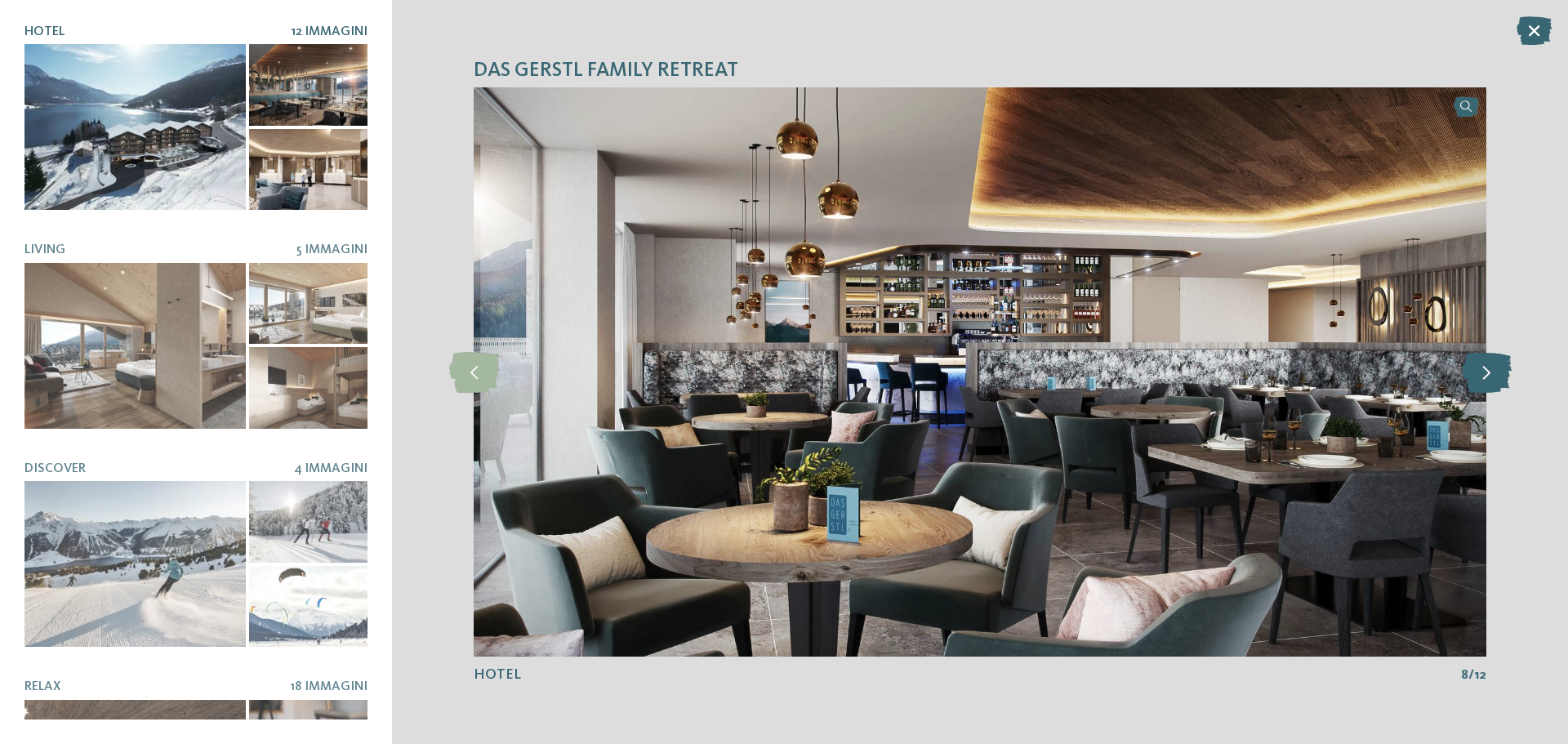
click at [1487, 372] on icon at bounding box center [1487, 372] width 50 height 41
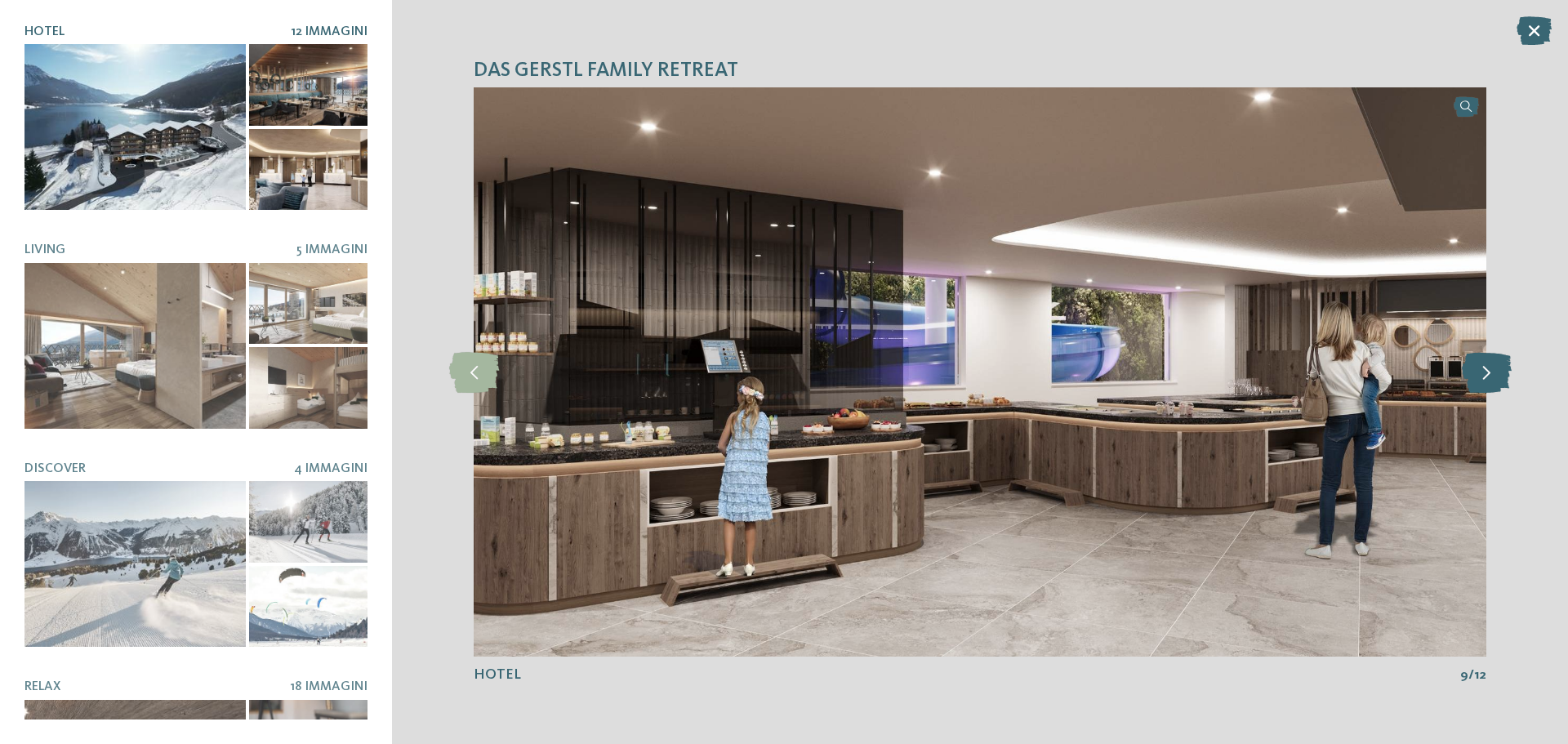
click at [1487, 372] on icon at bounding box center [1487, 372] width 50 height 41
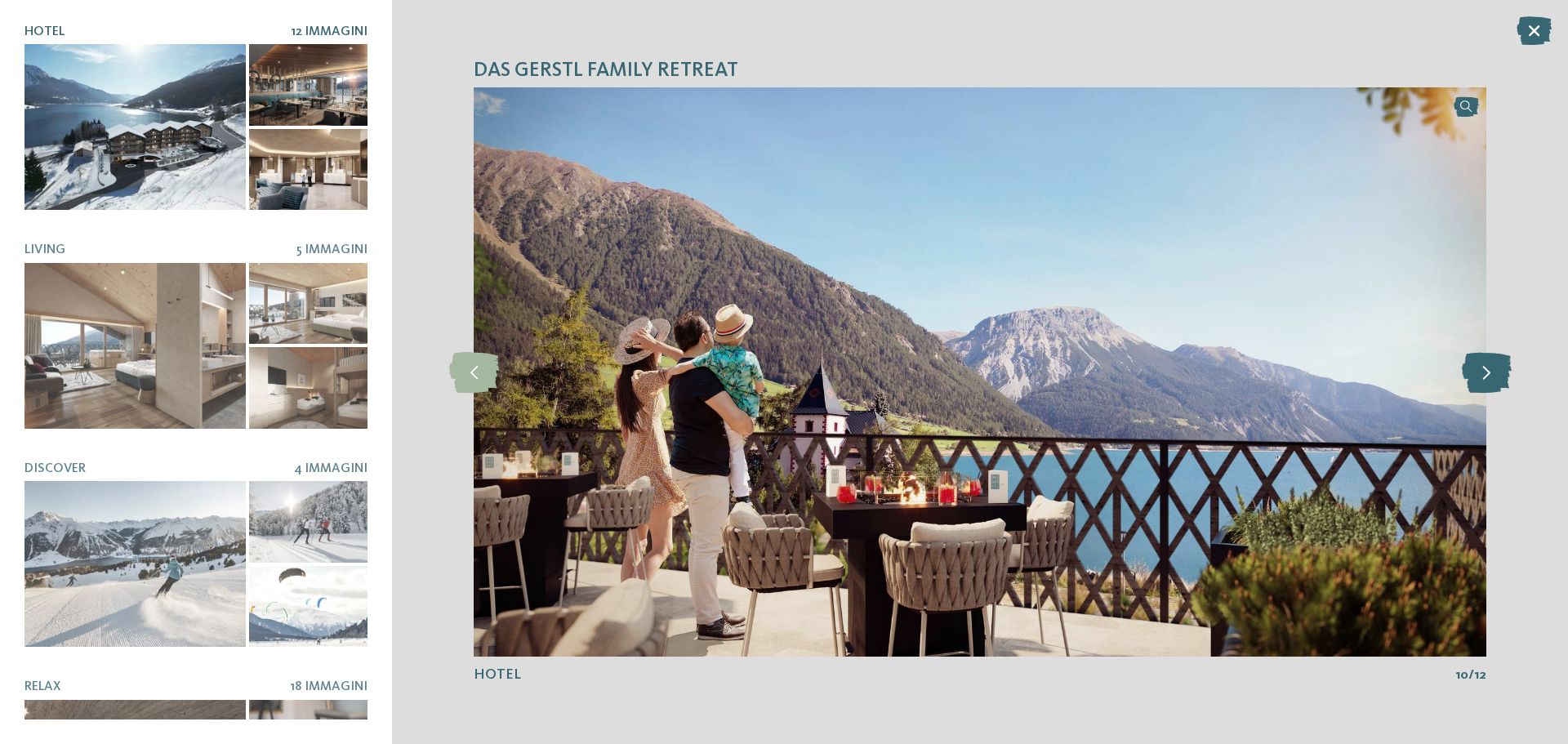
click at [1487, 372] on icon at bounding box center [1487, 372] width 50 height 41
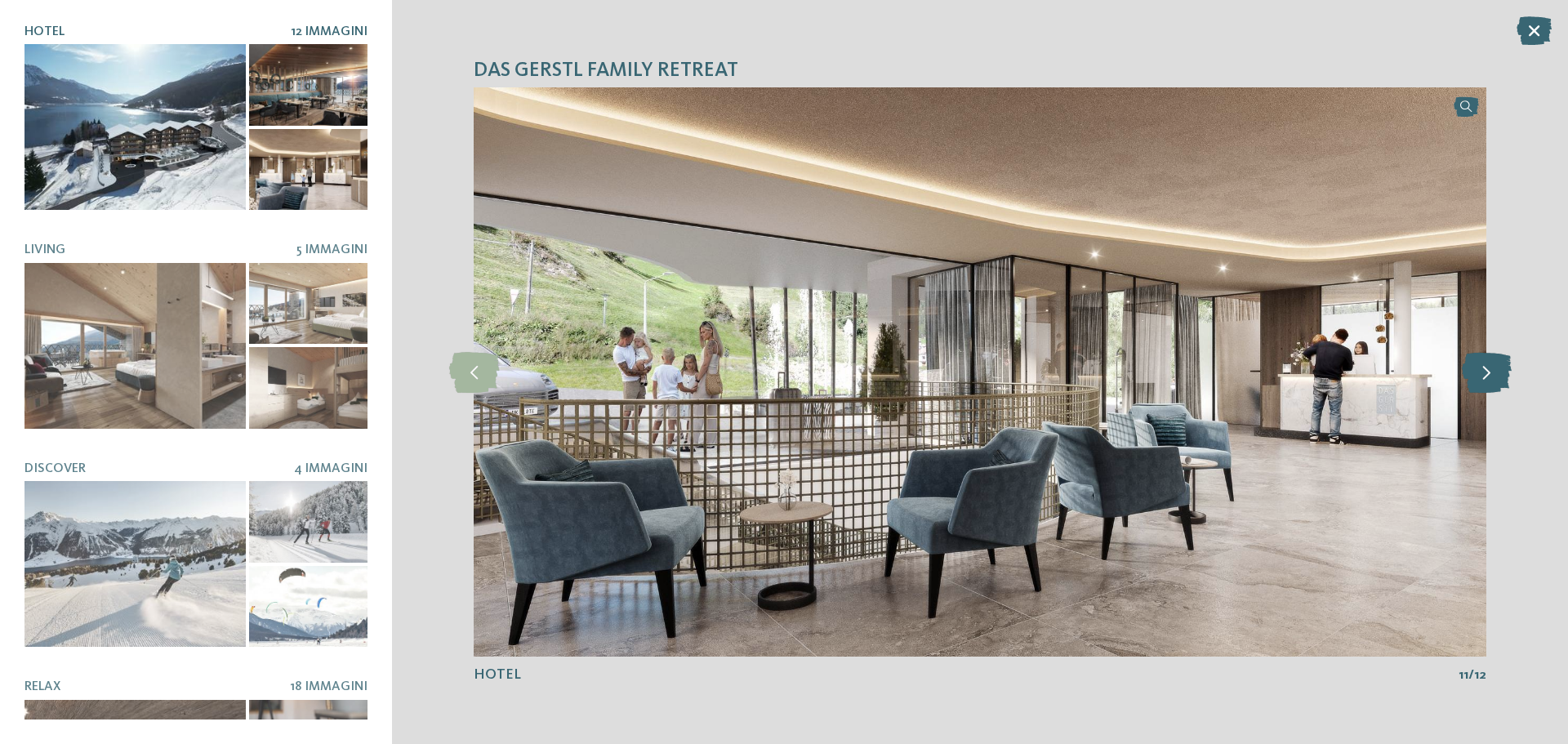
click at [1487, 372] on icon at bounding box center [1487, 372] width 50 height 41
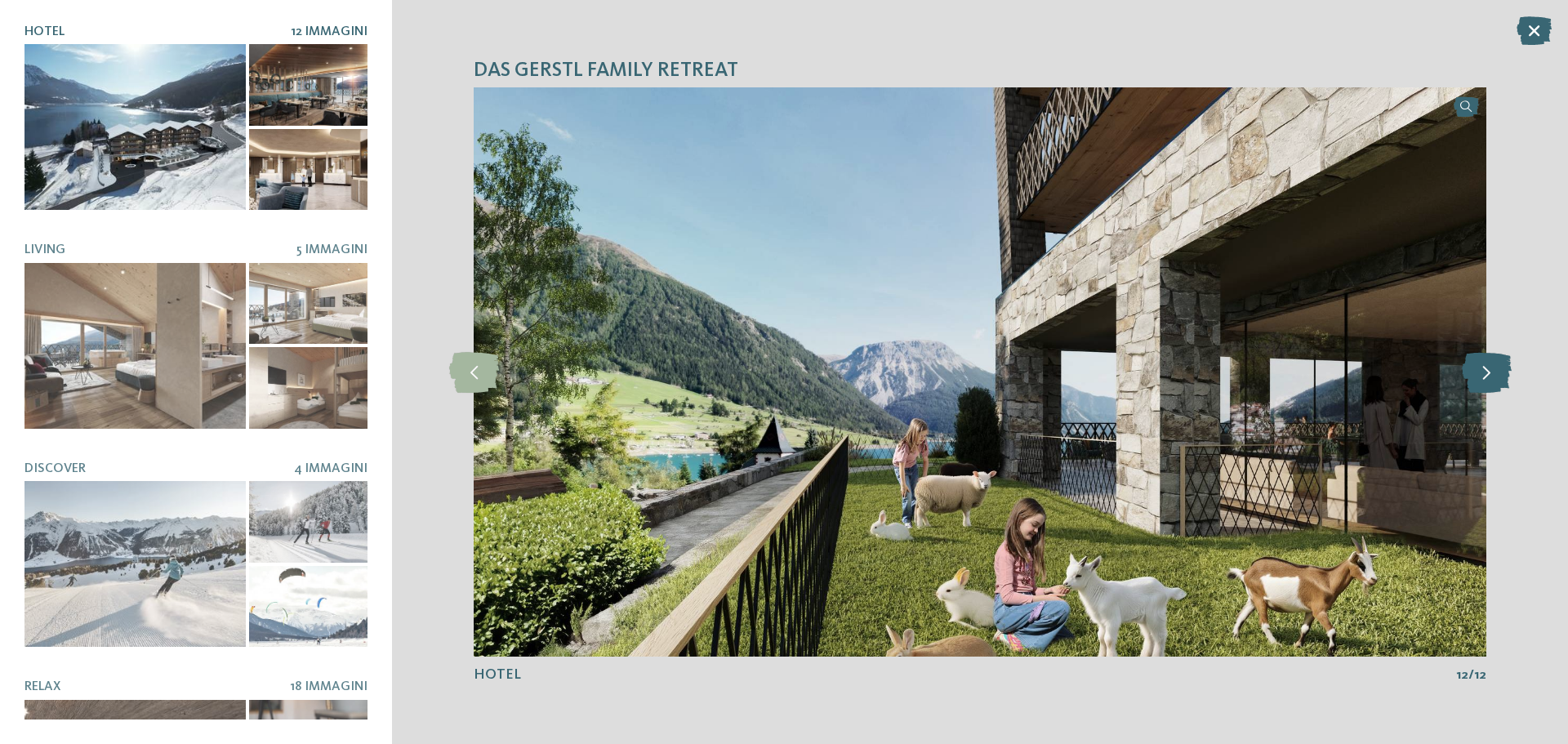
click at [1487, 372] on icon at bounding box center [1487, 372] width 50 height 41
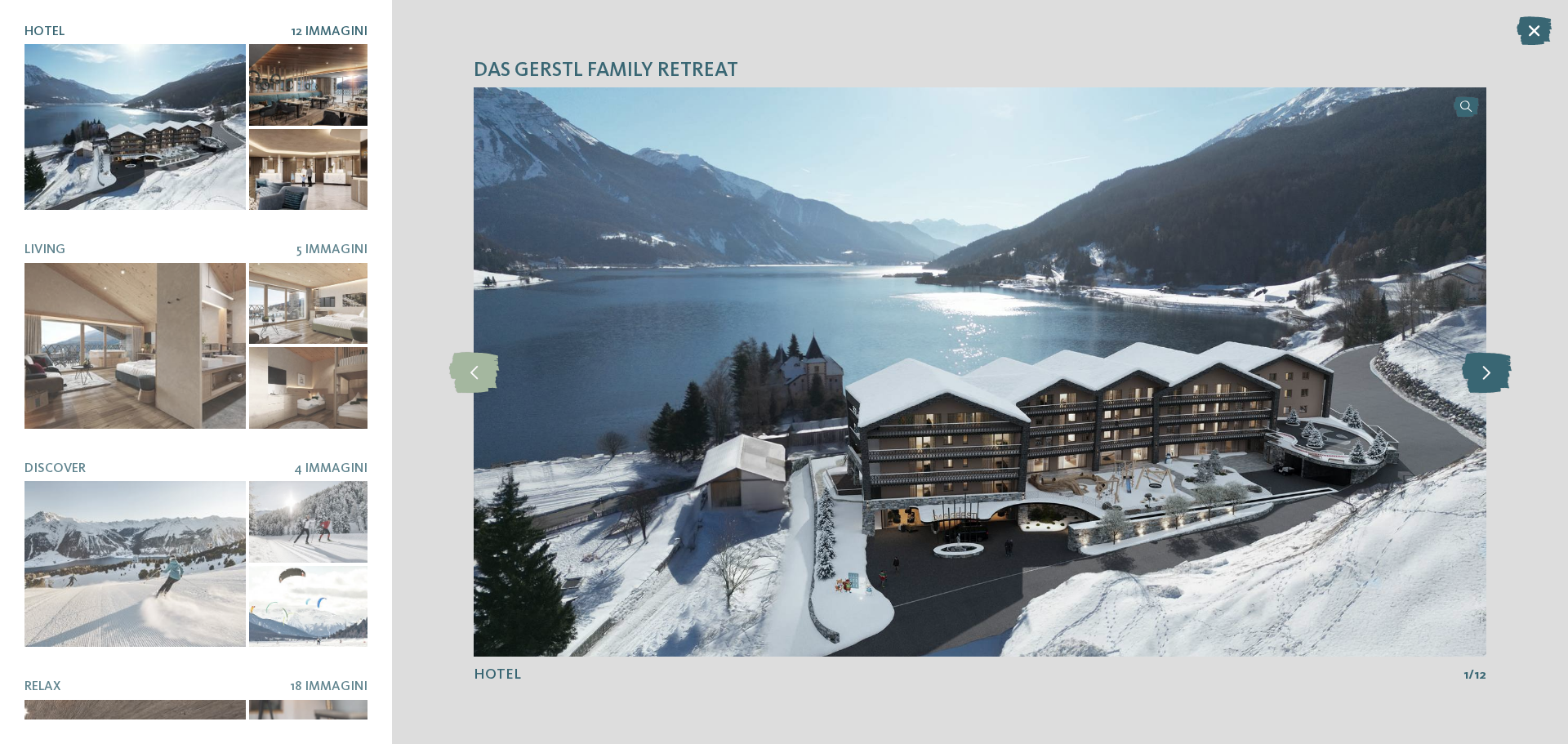
click at [1487, 372] on icon at bounding box center [1487, 372] width 50 height 41
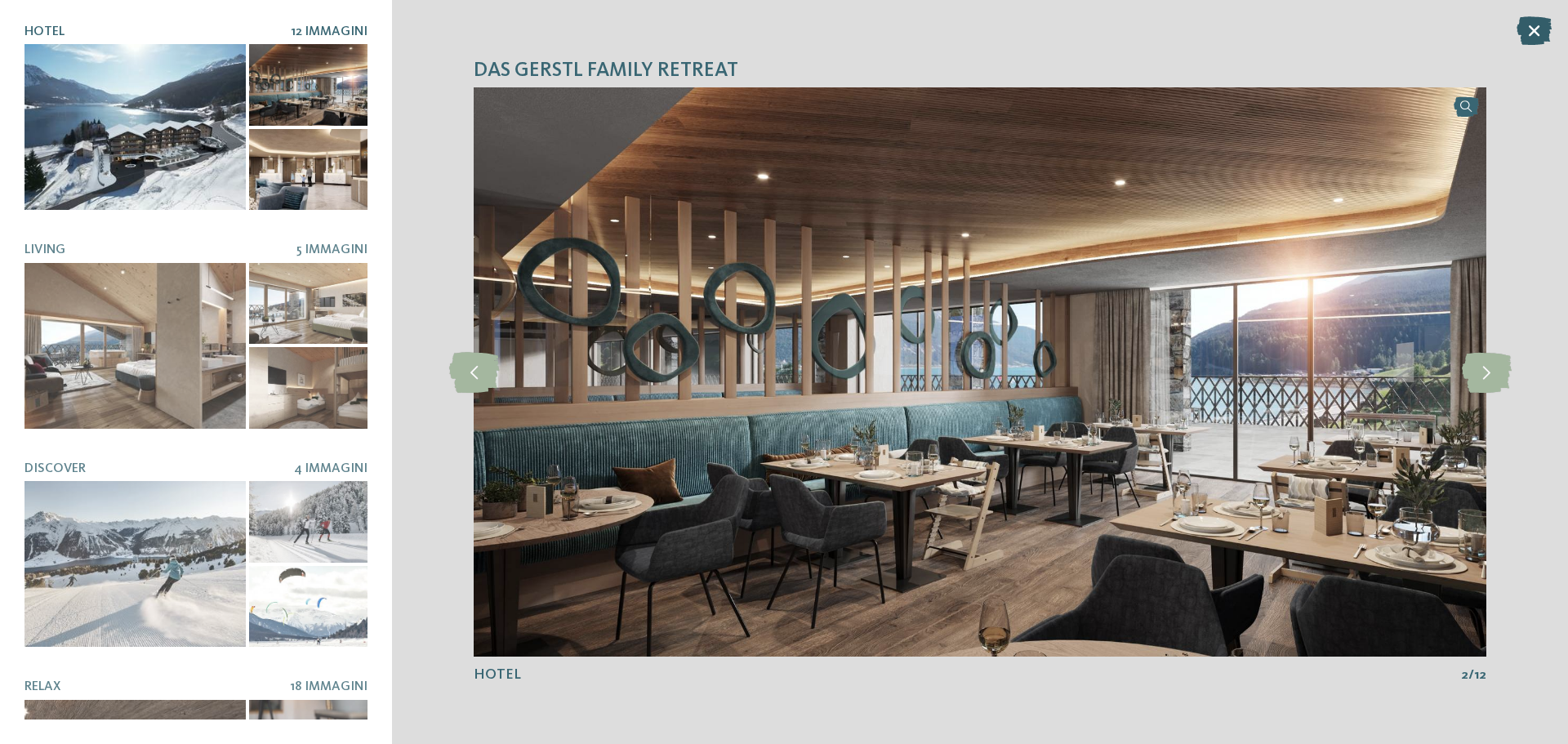
click at [1539, 36] on icon at bounding box center [1534, 30] width 35 height 29
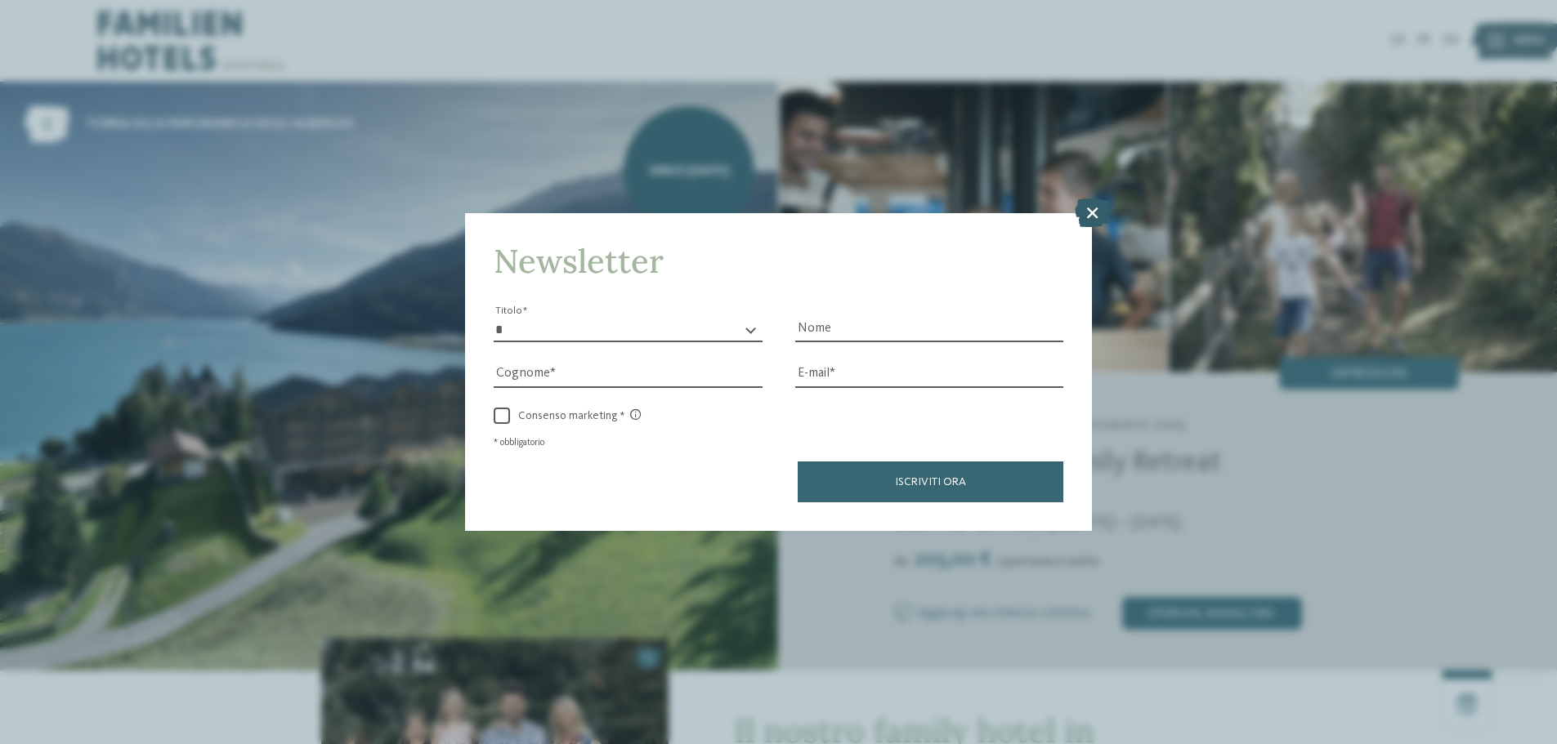
click at [1089, 199] on icon at bounding box center [1092, 213] width 35 height 29
